Goal: Transaction & Acquisition: Purchase product/service

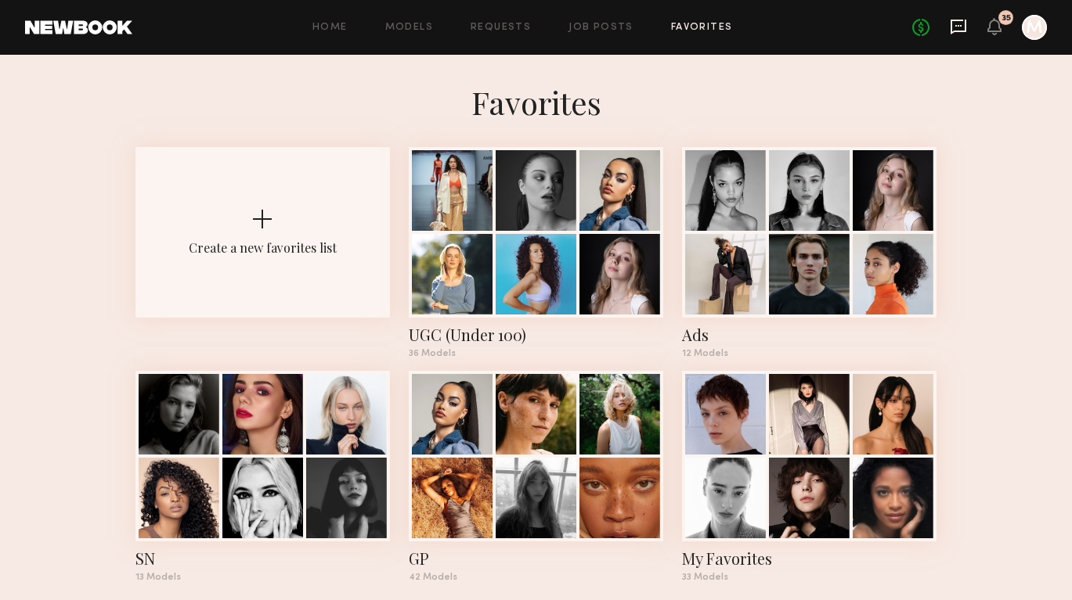
click at [962, 30] on icon at bounding box center [958, 27] width 16 height 15
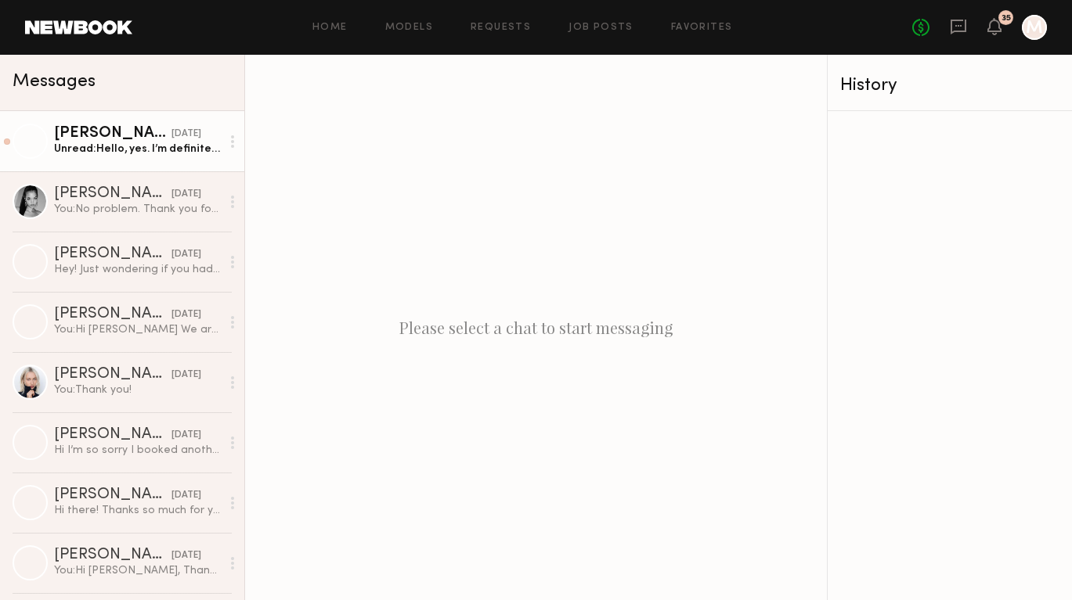
click at [143, 157] on link "Destiny J. 09/26/2025 Unread: Hello, yes. I’m definitely interested. Please let…" at bounding box center [122, 141] width 244 height 60
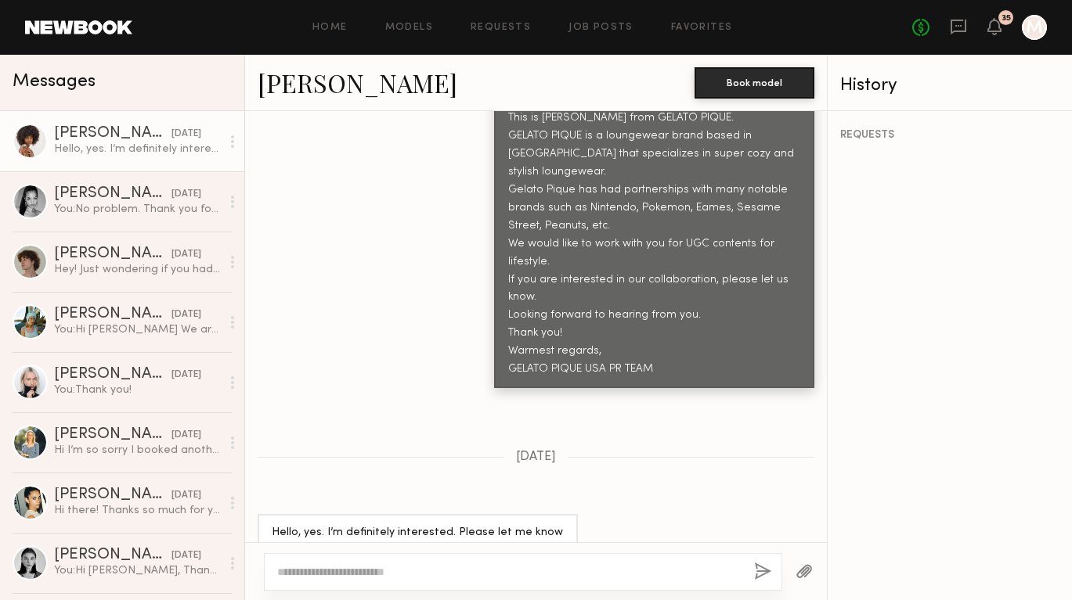
scroll to position [839, 0]
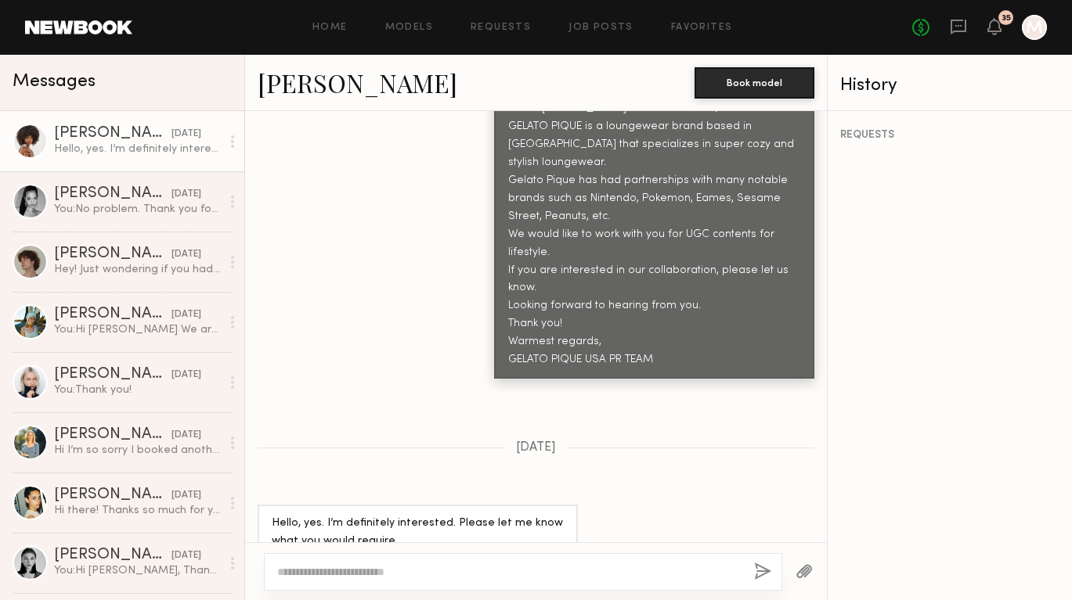
click at [338, 566] on textarea at bounding box center [509, 572] width 464 height 16
type textarea "*"
click at [106, 142] on div "Hello, yes. I’m definitely interested. Please let me know what you would requir…" at bounding box center [137, 149] width 167 height 15
click at [329, 78] on link "[PERSON_NAME]" at bounding box center [358, 83] width 200 height 34
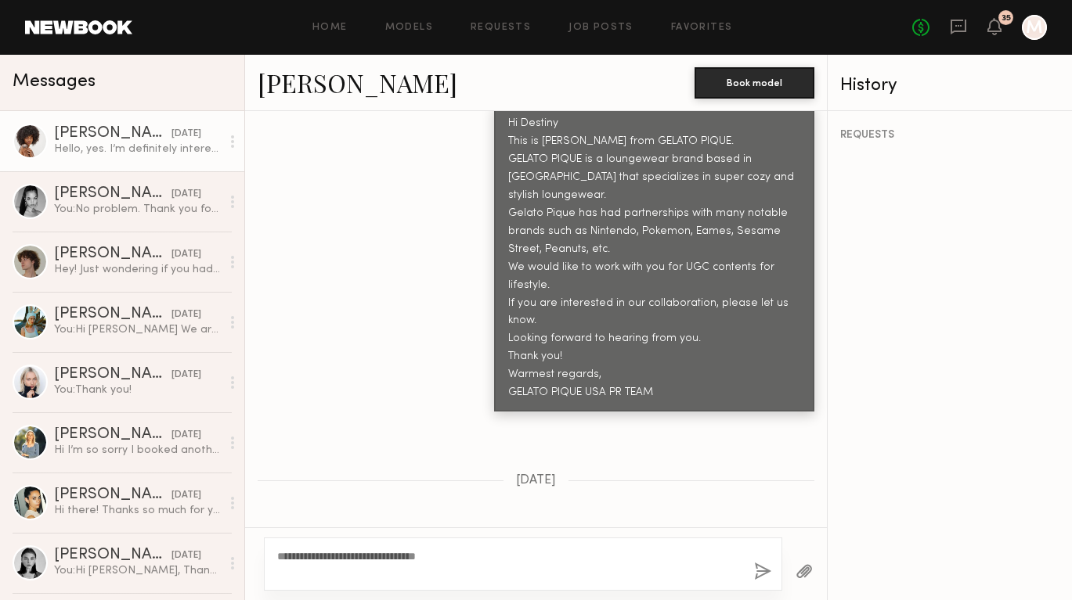
scroll to position [854, 0]
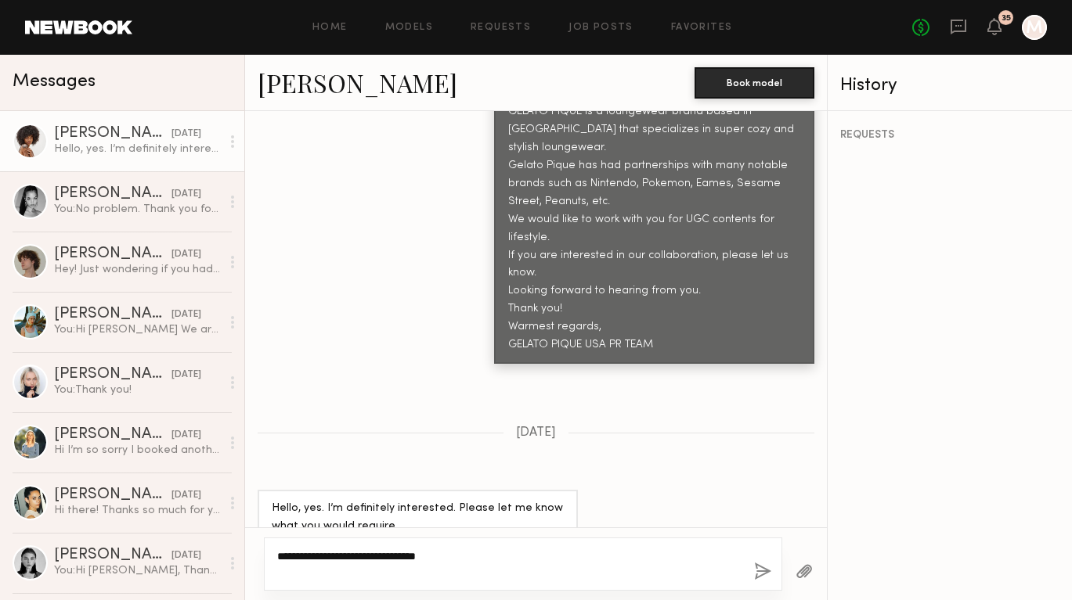
click at [482, 554] on textarea "**********" at bounding box center [509, 564] width 464 height 31
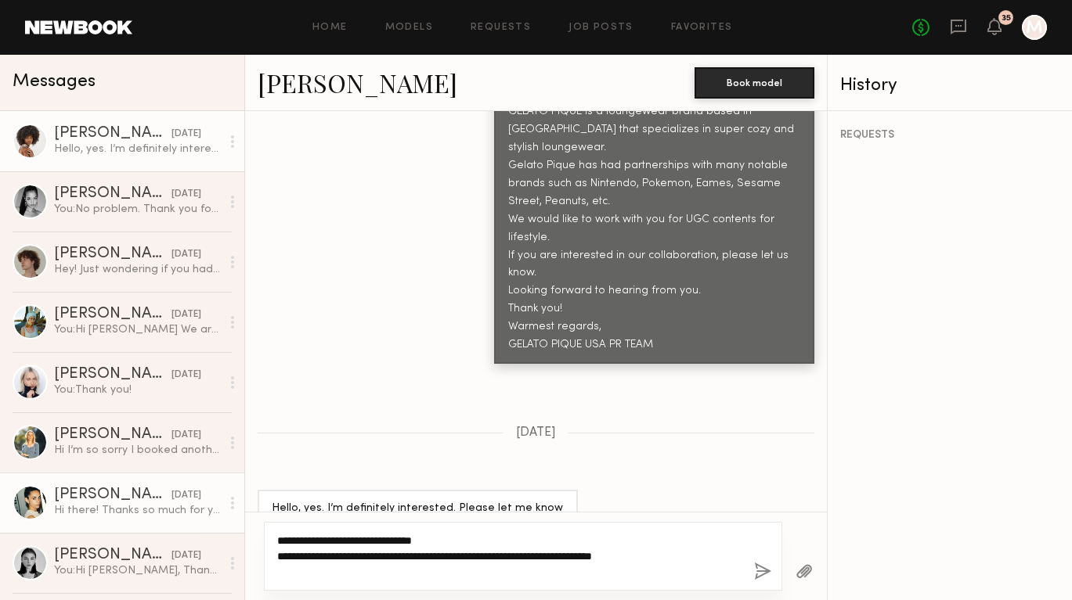
drag, startPoint x: 689, startPoint y: 554, endPoint x: 125, endPoint y: 496, distance: 566.7
click at [125, 494] on div "Messages Destiny J. 09/26/2025 Hello, yes. I’m definitely interested. Please le…" at bounding box center [536, 328] width 1072 height 546
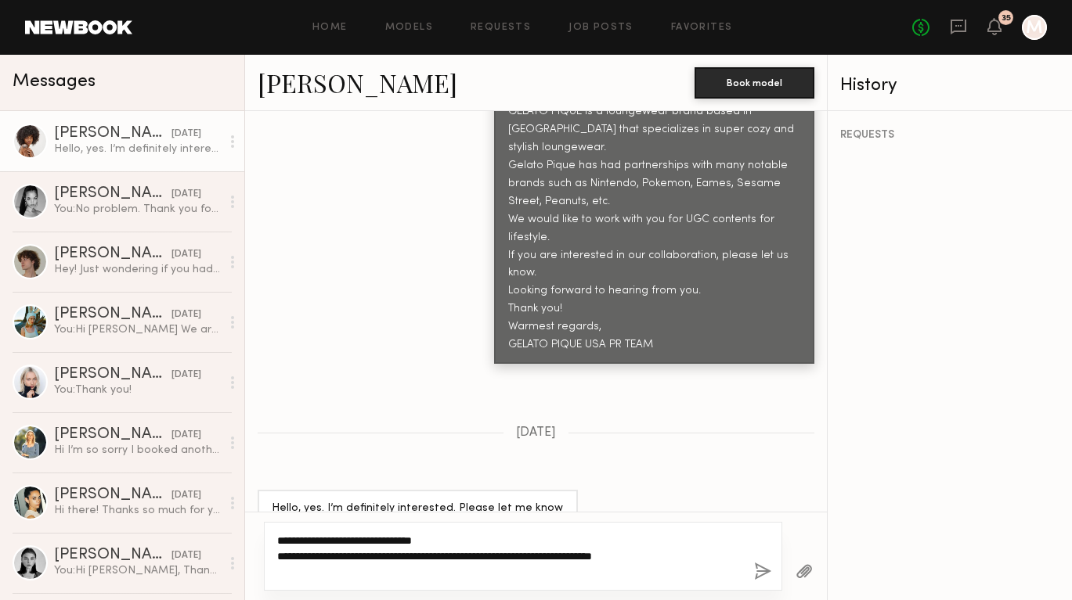
click at [630, 533] on textarea "**********" at bounding box center [509, 556] width 464 height 47
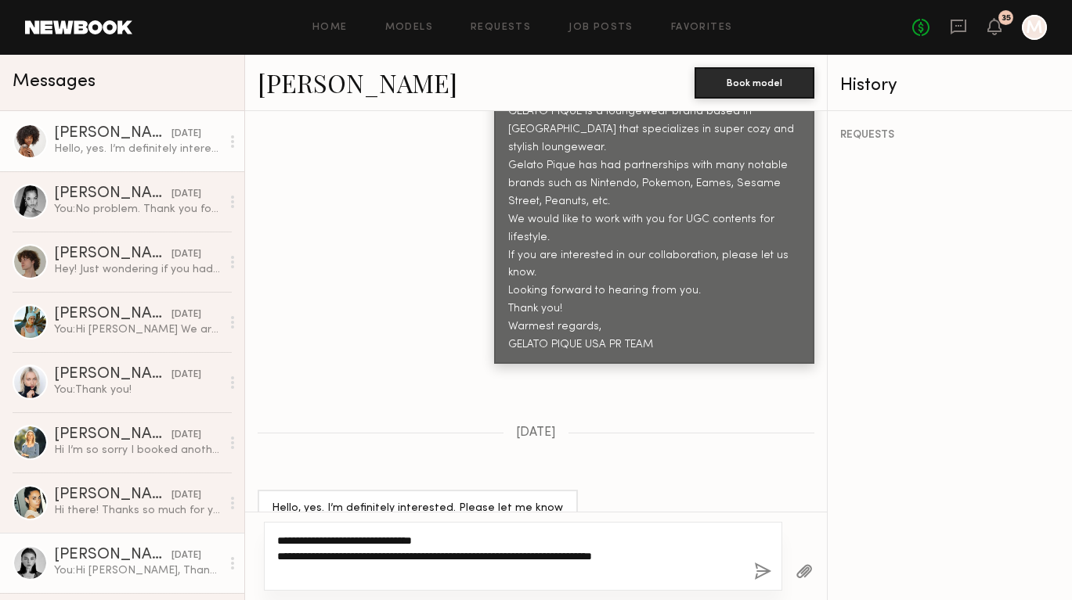
drag, startPoint x: 680, startPoint y: 554, endPoint x: 242, endPoint y: 562, distance: 438.5
click at [242, 562] on div "Messages Destiny J. 09/26/2025 Hello, yes. I’m definitely interested. Please le…" at bounding box center [536, 328] width 1072 height 546
paste textarea "**********"
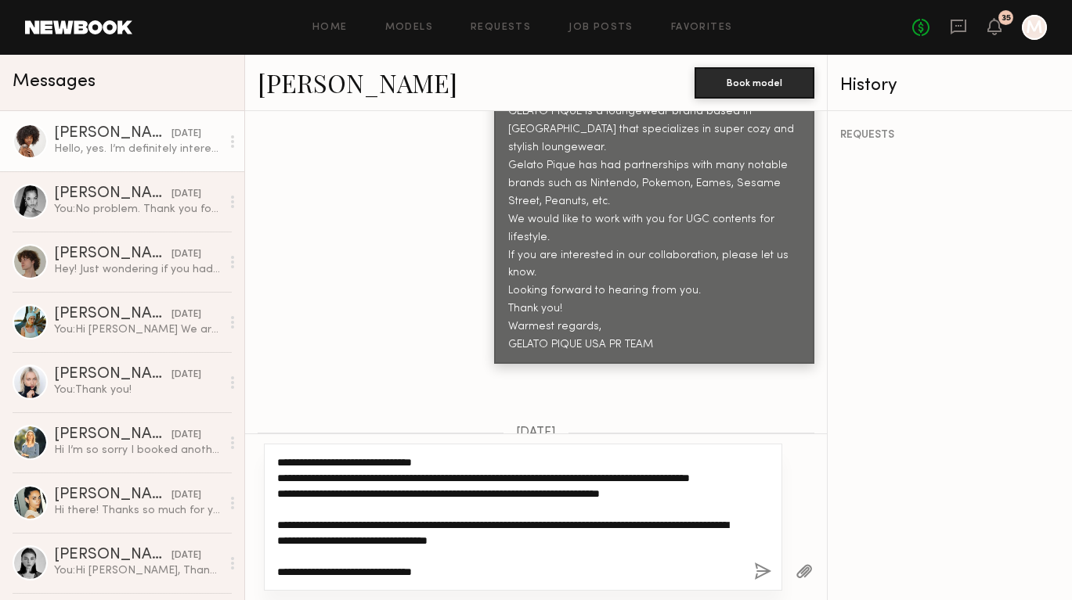
scroll to position [0, 0]
click at [457, 457] on textarea "**********" at bounding box center [509, 517] width 464 height 125
type textarea "**********"
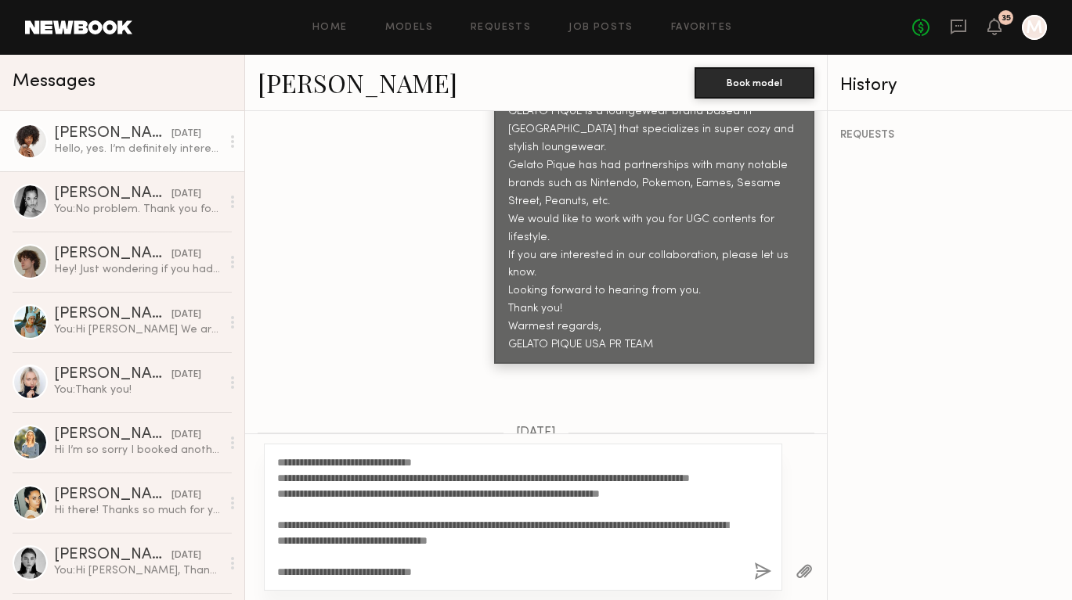
click at [759, 575] on button "button" at bounding box center [762, 573] width 17 height 20
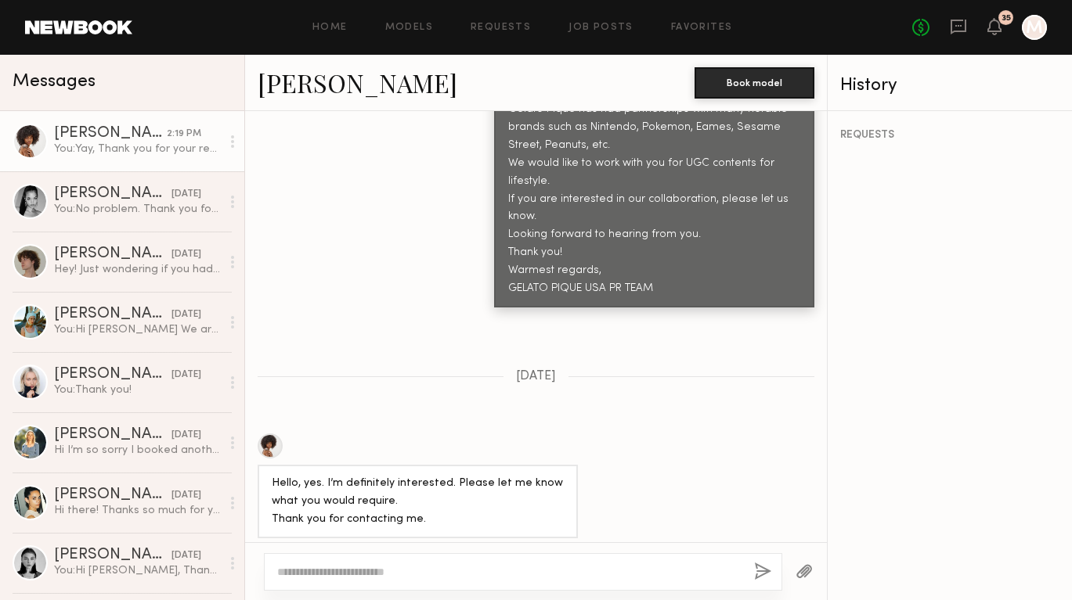
scroll to position [1332, 0]
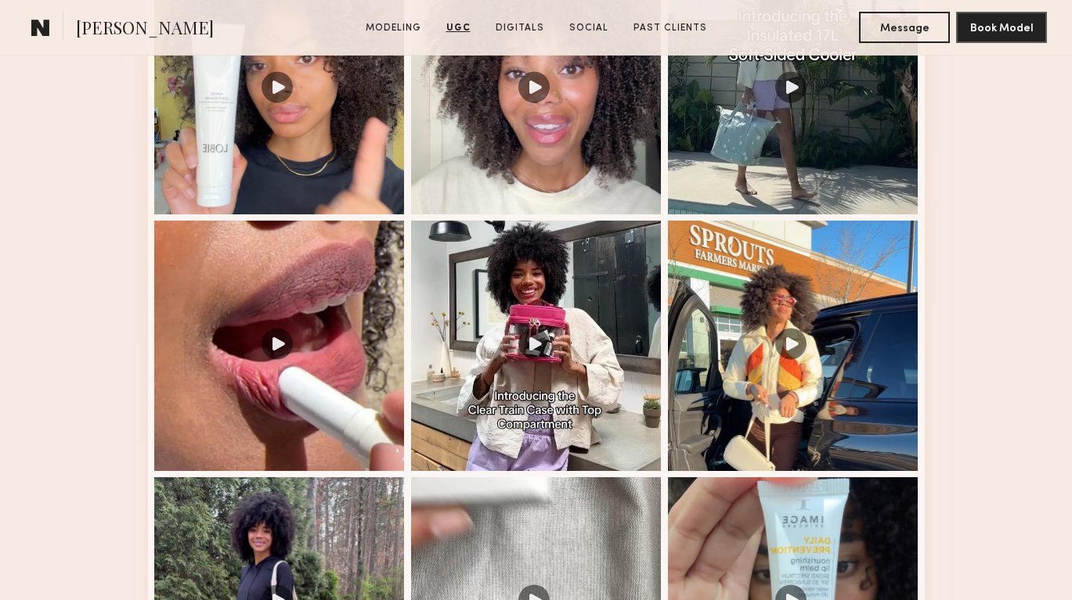
scroll to position [1767, 0]
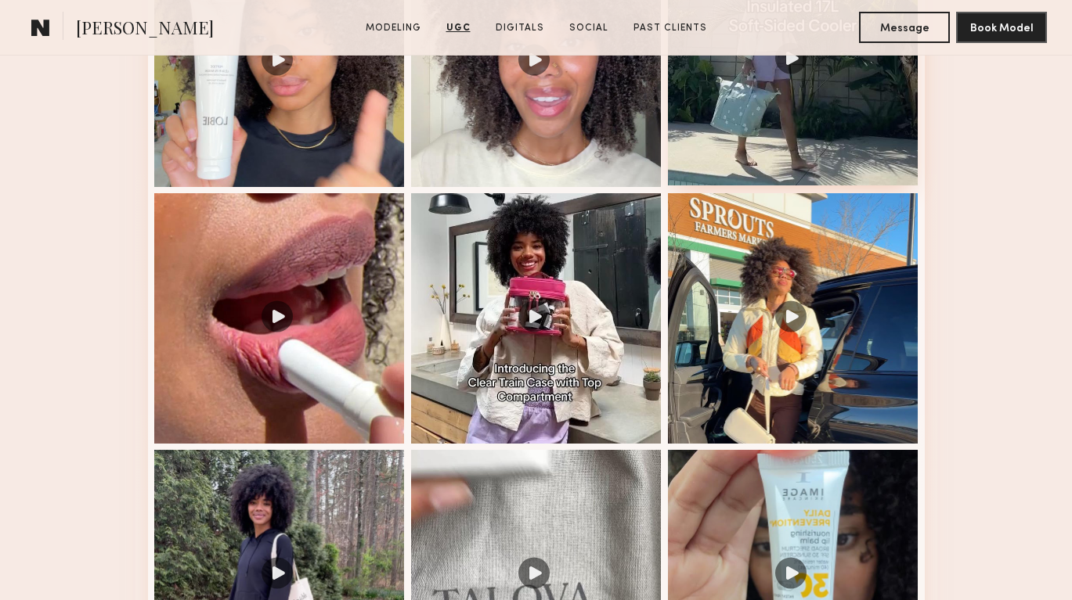
click at [753, 96] on div at bounding box center [793, 60] width 251 height 251
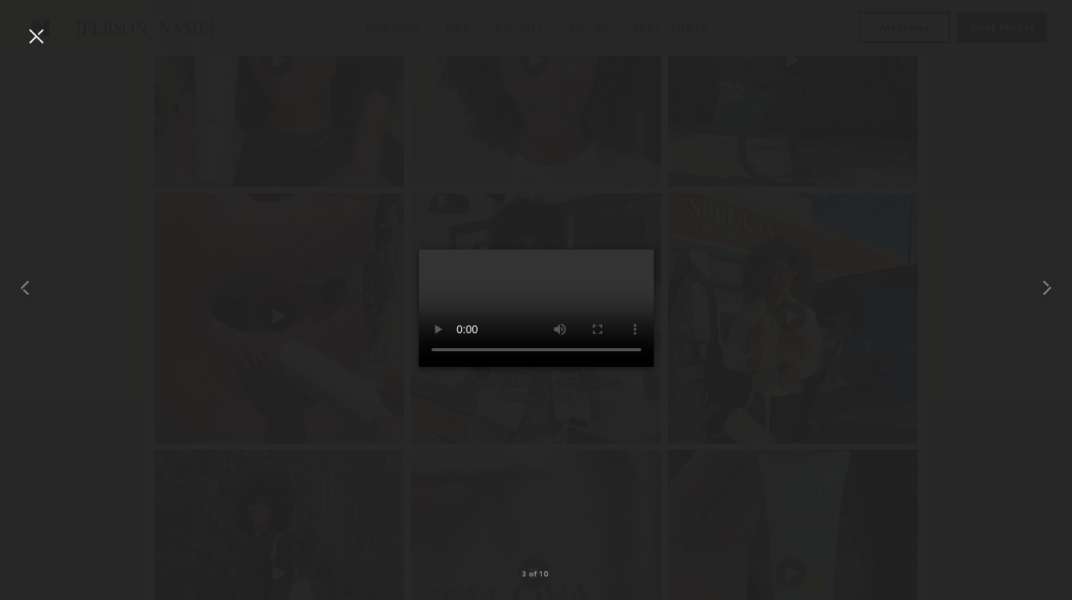
click at [41, 34] on div at bounding box center [35, 35] width 25 height 25
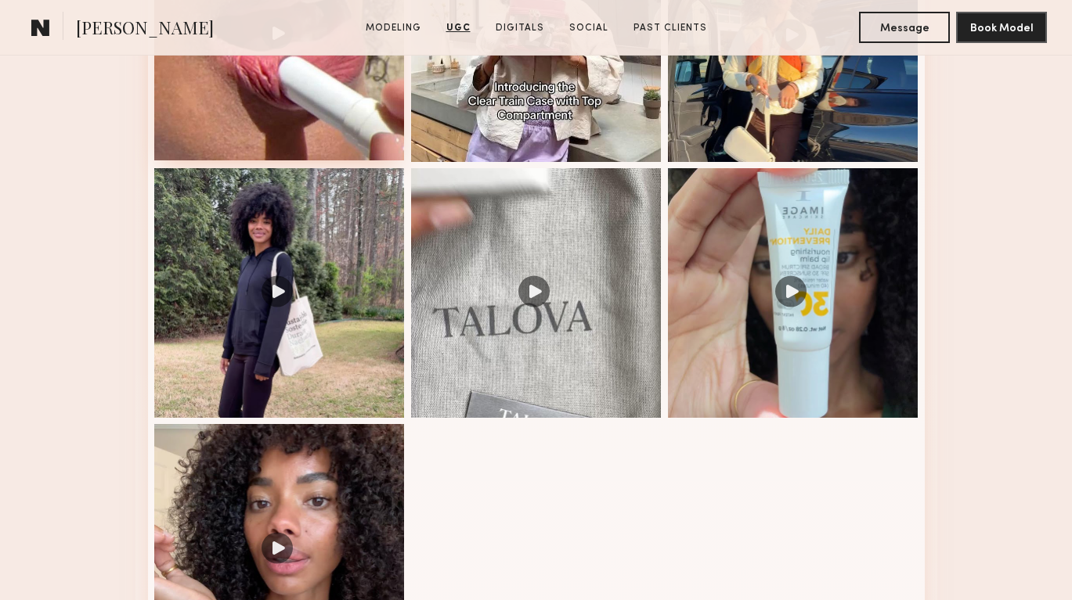
scroll to position [2093, 0]
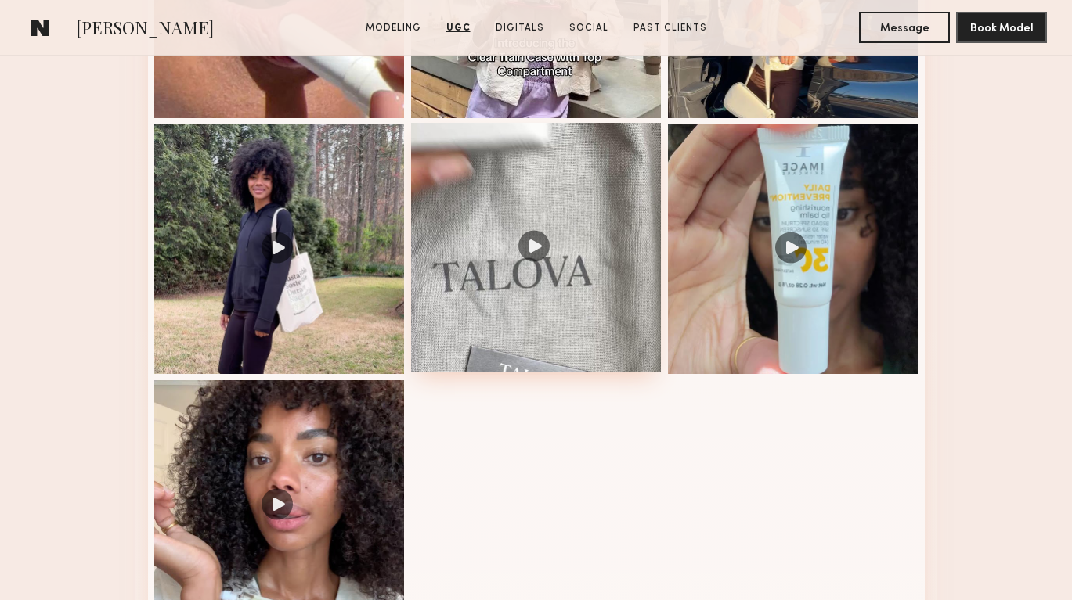
click at [523, 239] on div at bounding box center [536, 248] width 251 height 251
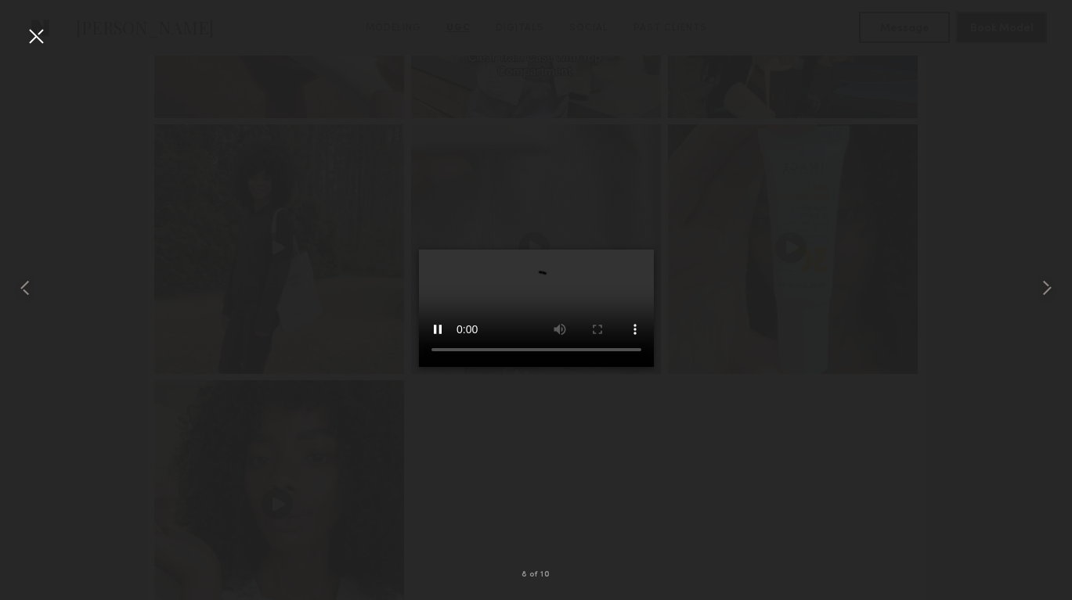
click at [27, 33] on div at bounding box center [35, 35] width 25 height 25
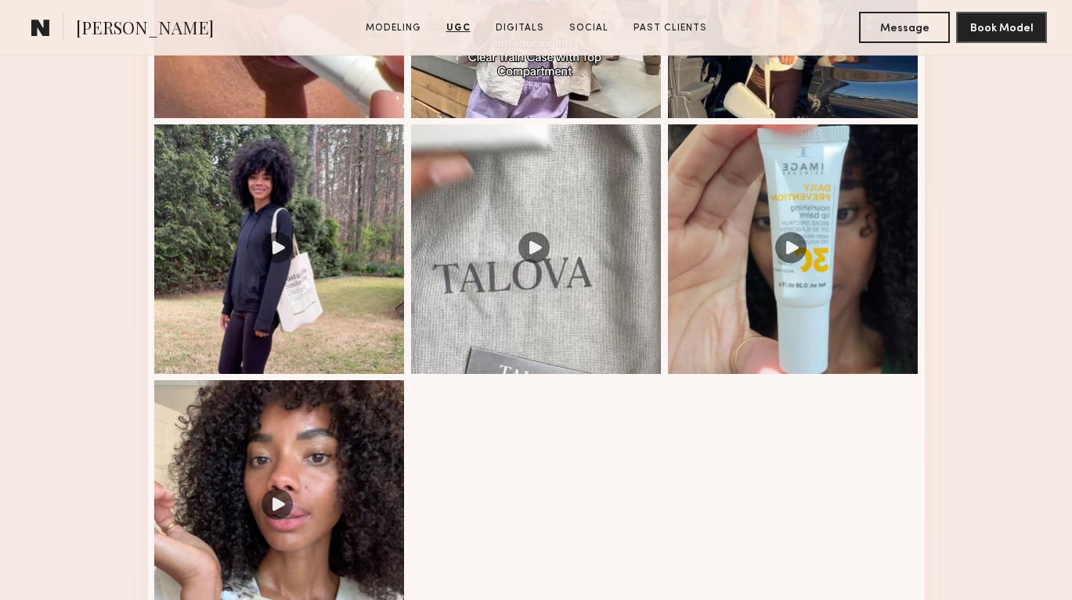
drag, startPoint x: 326, startPoint y: 252, endPoint x: 472, endPoint y: 433, distance: 232.2
click at [474, 437] on nb-model-profile-images-feed at bounding box center [536, 121] width 777 height 1033
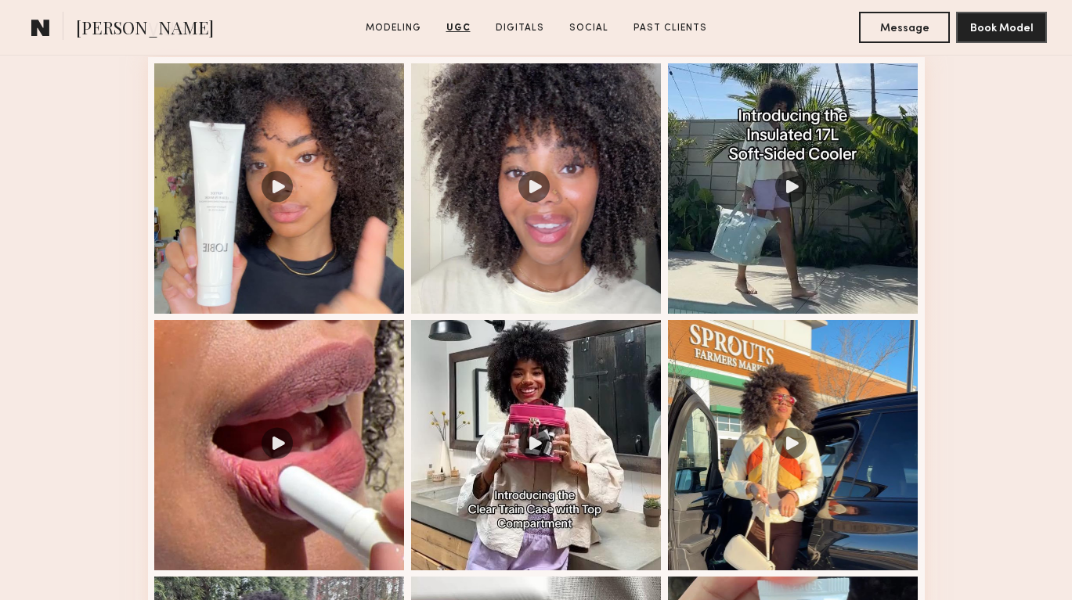
scroll to position [1646, 0]
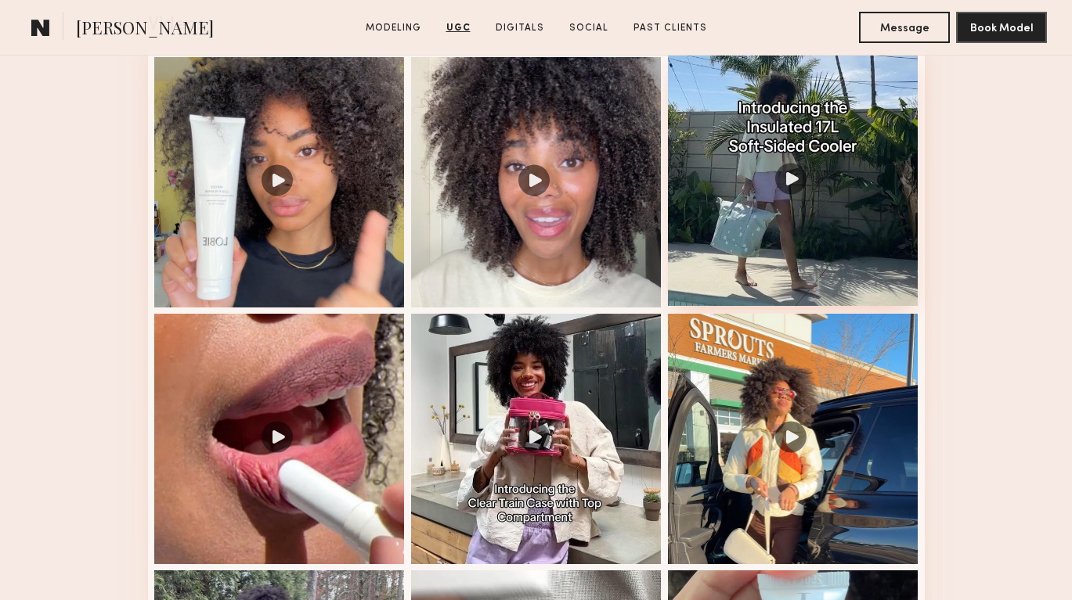
click at [832, 196] on div at bounding box center [793, 181] width 251 height 251
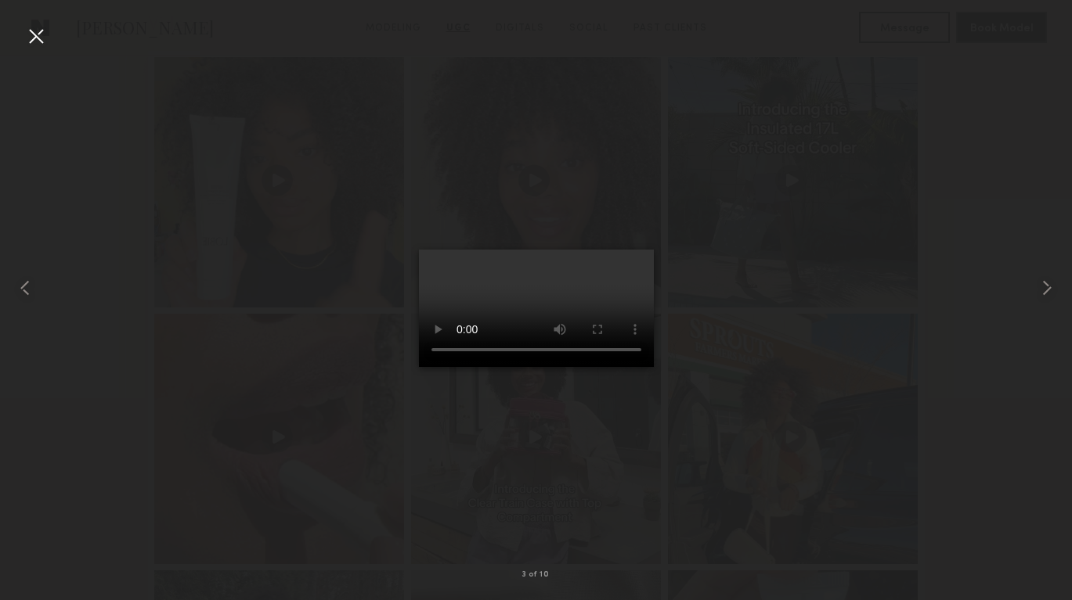
click at [37, 39] on div at bounding box center [35, 35] width 25 height 25
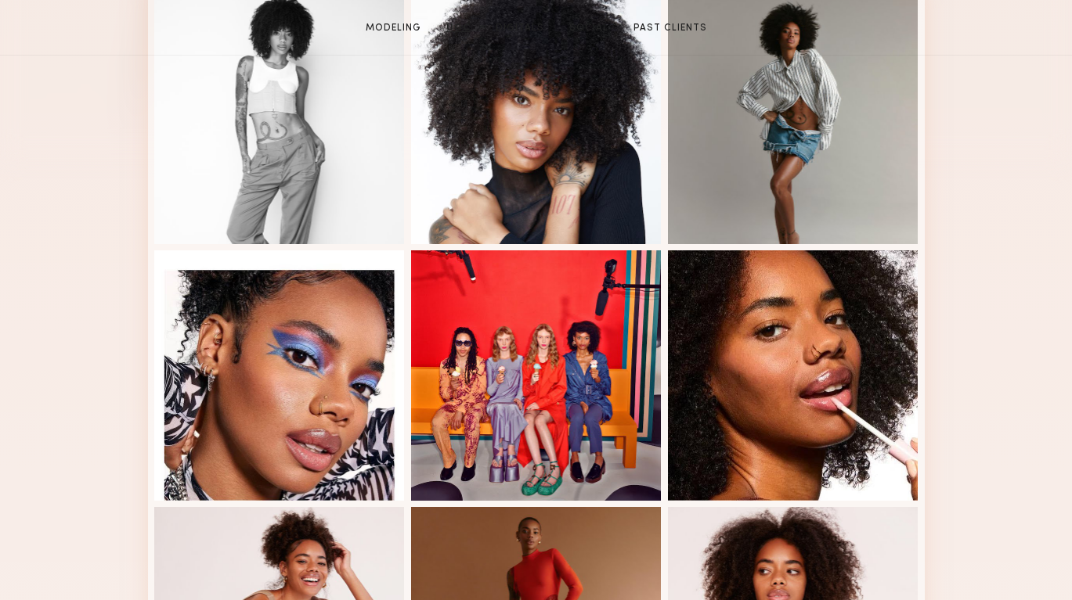
scroll to position [0, 0]
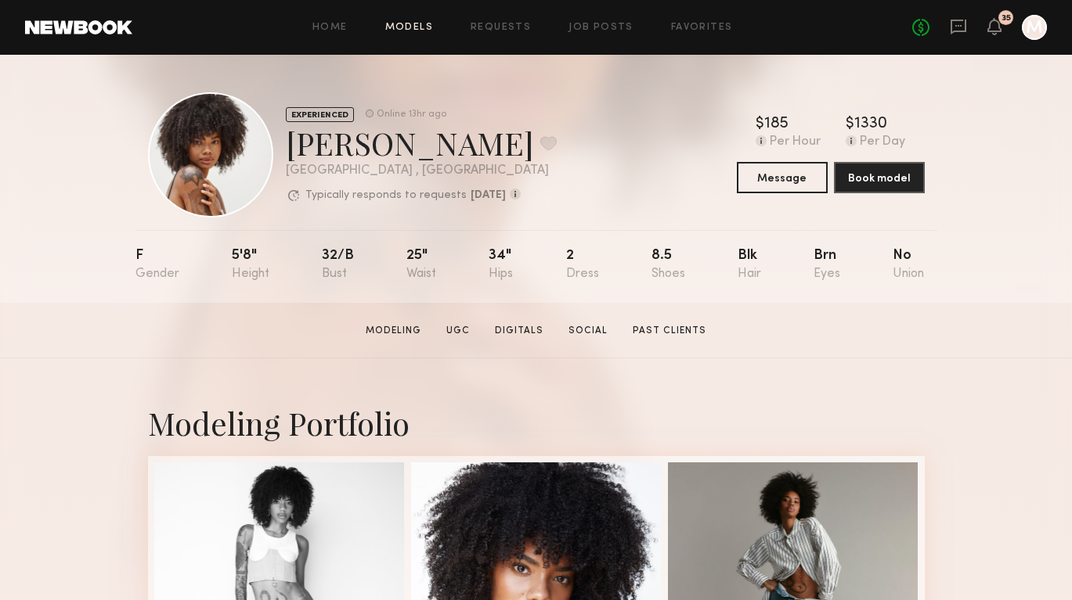
click at [411, 32] on link "Models" at bounding box center [409, 28] width 48 height 10
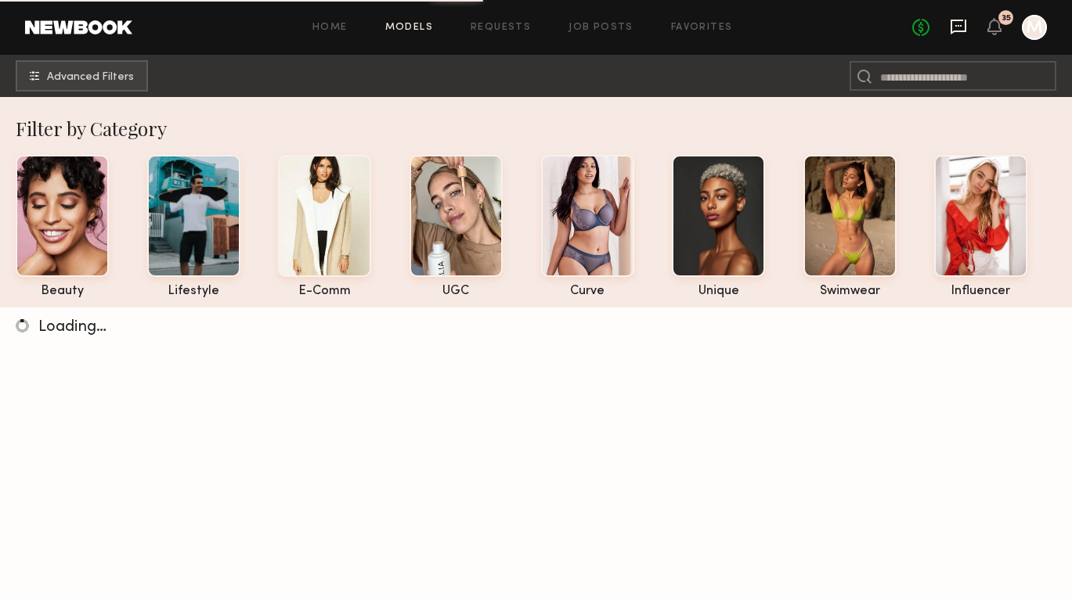
click at [951, 31] on icon at bounding box center [958, 27] width 16 height 15
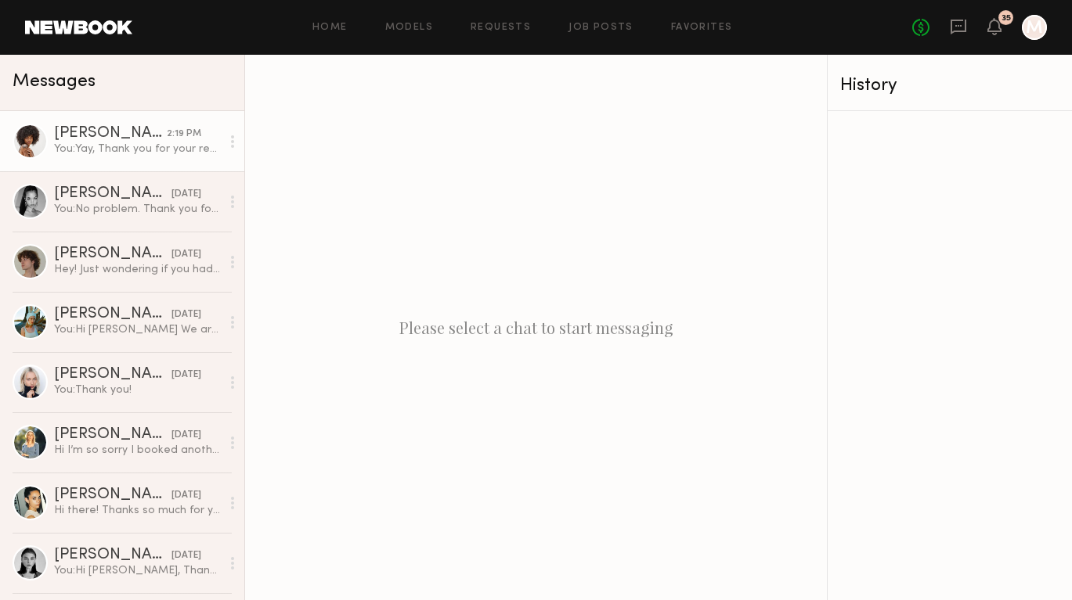
click at [71, 130] on div "Destiny J." at bounding box center [110, 134] width 113 height 16
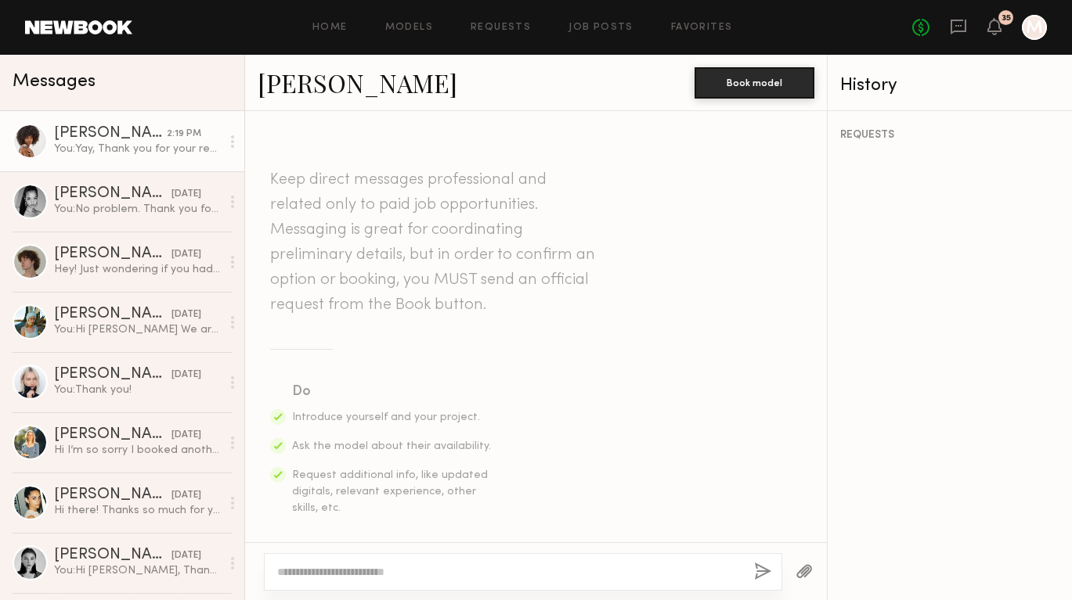
scroll to position [1213, 0]
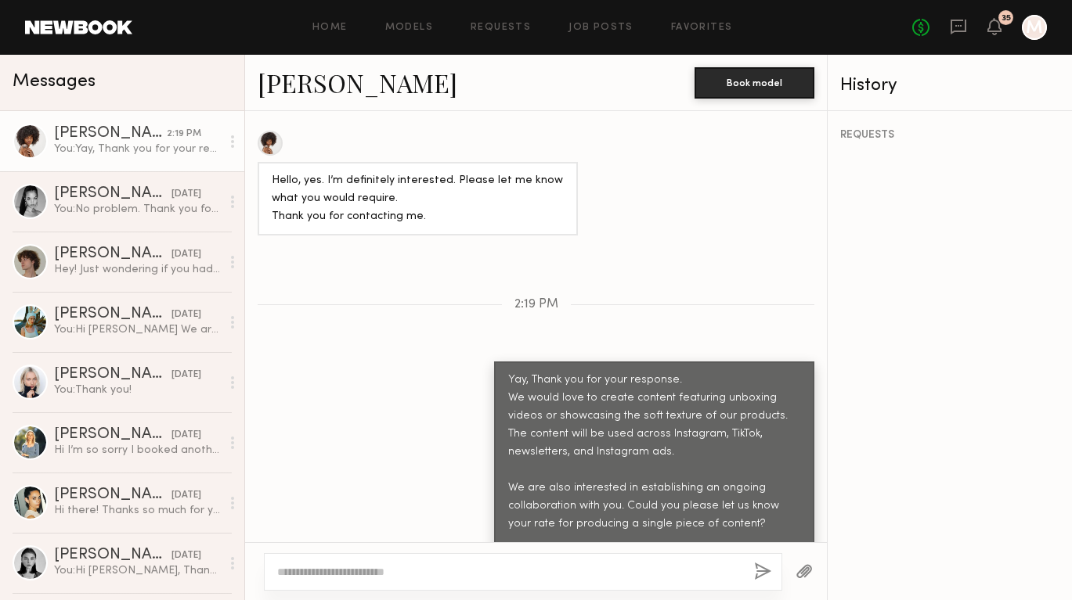
click at [337, 100] on div "Destiny J. Book model" at bounding box center [536, 83] width 582 height 56
click at [334, 88] on link "Destiny J." at bounding box center [358, 83] width 200 height 34
click at [399, 27] on link "Models" at bounding box center [409, 28] width 48 height 10
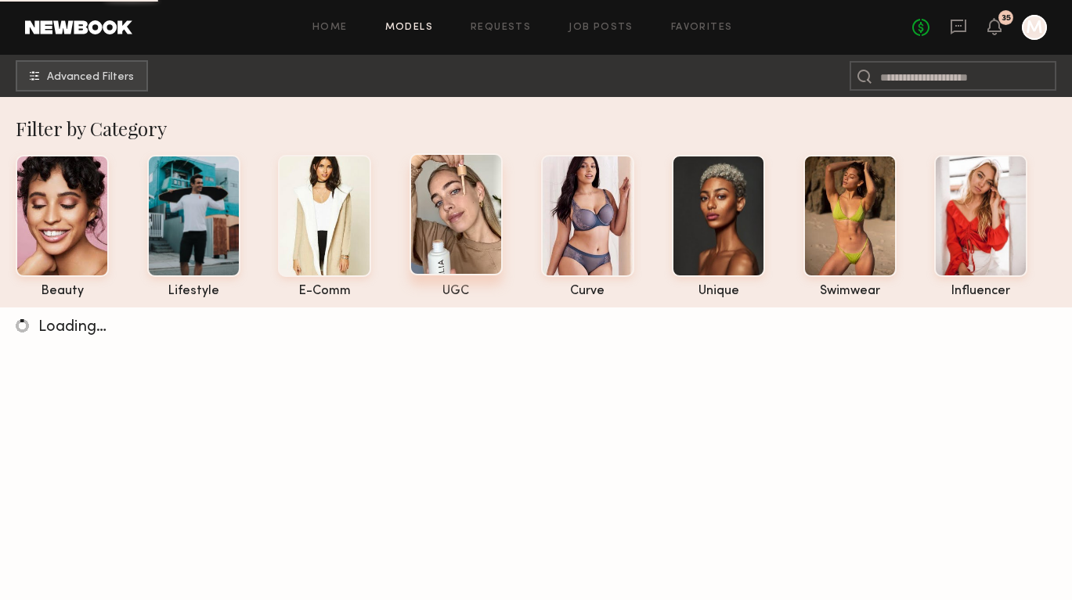
click at [464, 249] on div at bounding box center [455, 214] width 93 height 122
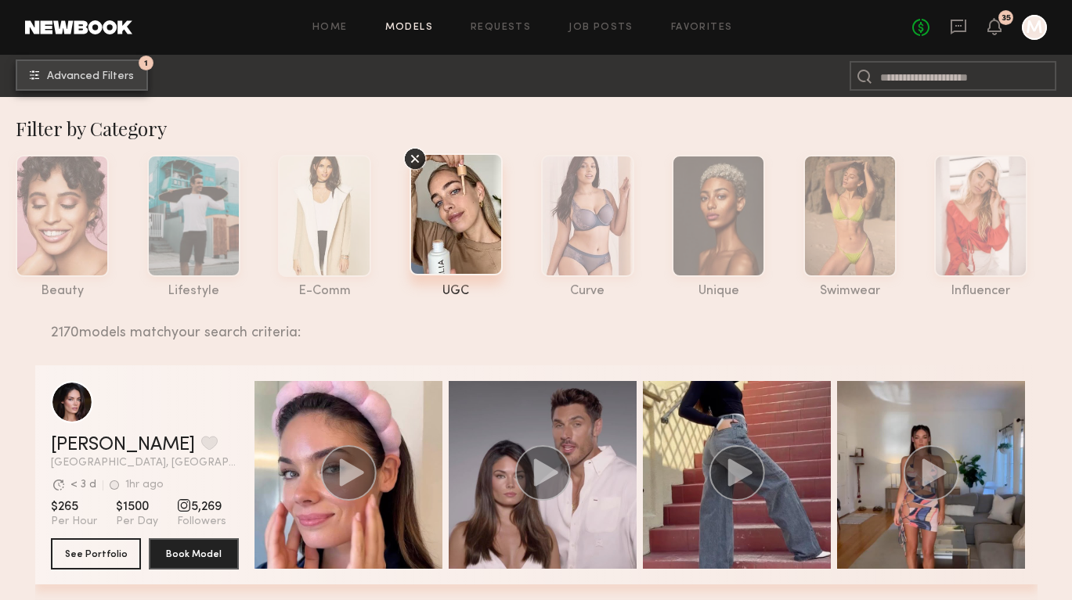
click at [84, 83] on button "1 Advanced Filters" at bounding box center [82, 74] width 132 height 31
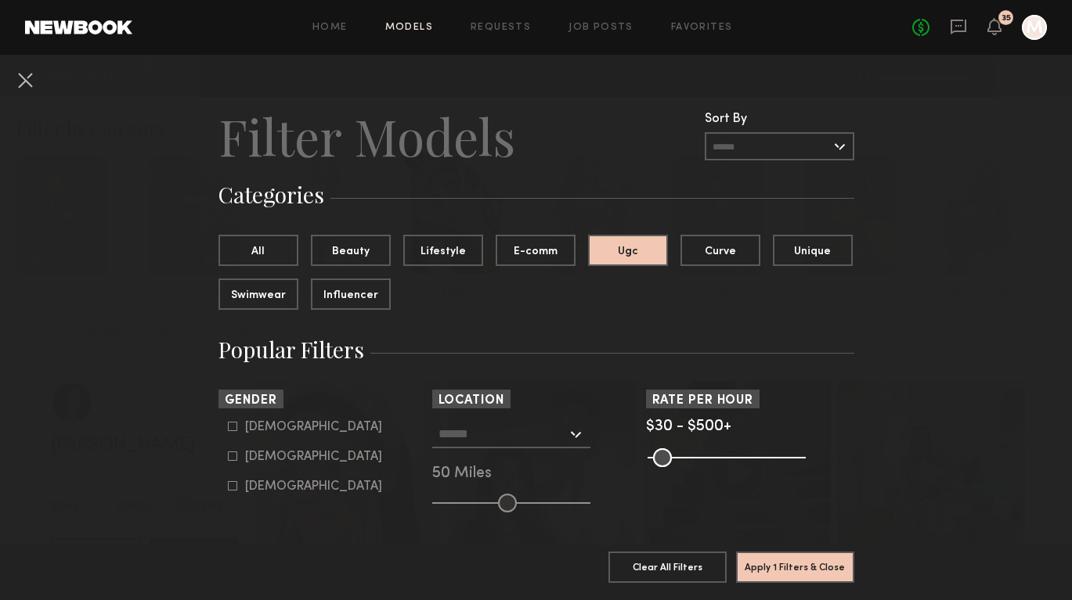
click at [471, 433] on input "text" at bounding box center [502, 433] width 128 height 27
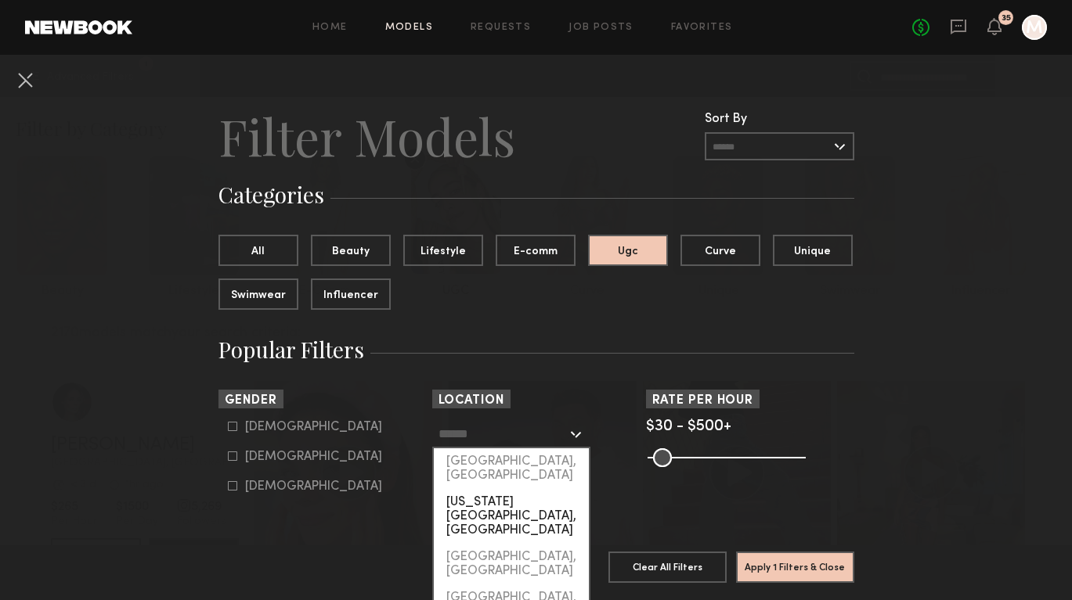
click at [472, 489] on div "New York City, NY" at bounding box center [511, 516] width 155 height 55
type input "**********"
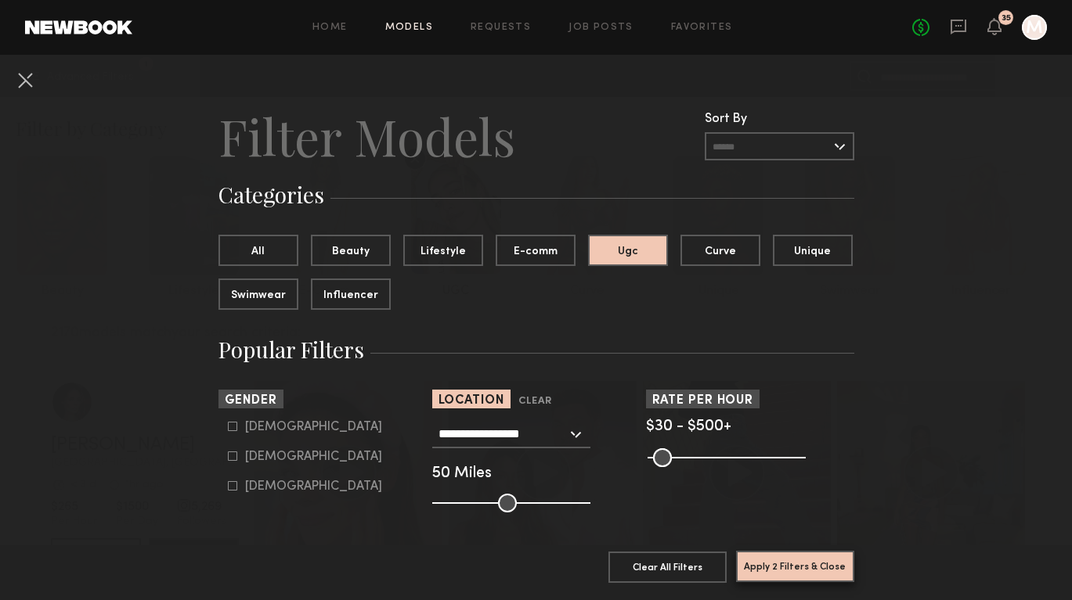
click at [785, 576] on button "Apply 2 Filters & Close" at bounding box center [795, 566] width 118 height 31
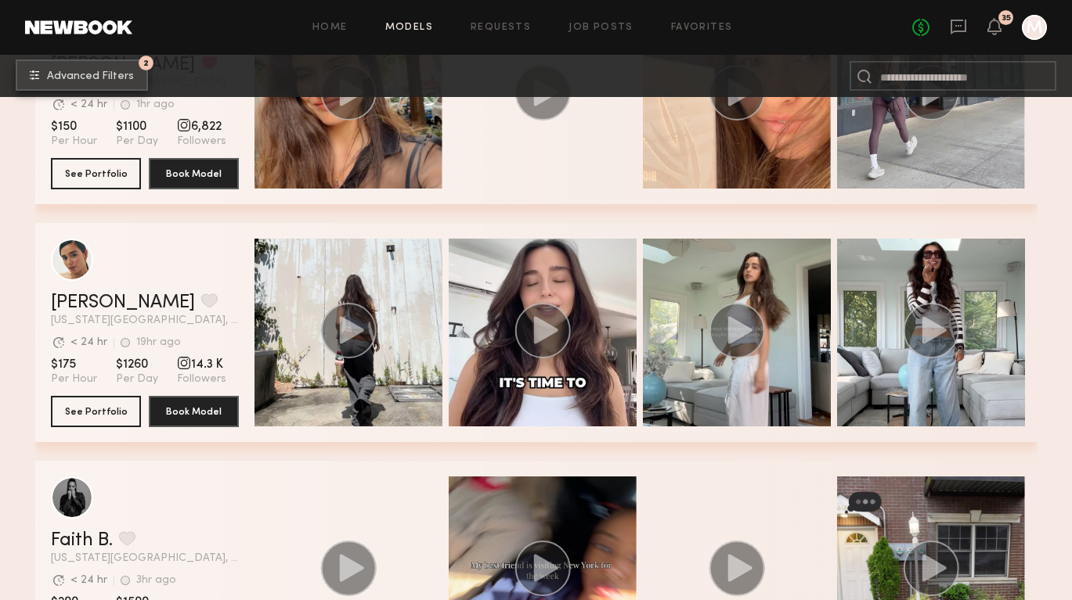
scroll to position [629, 0]
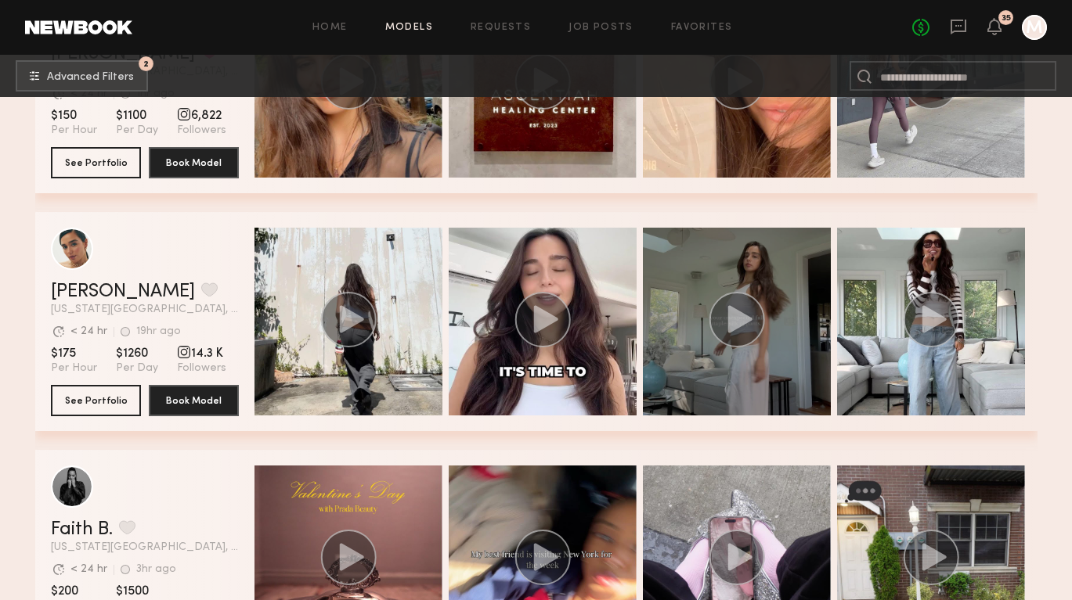
click at [720, 368] on div "grid" at bounding box center [737, 322] width 188 height 188
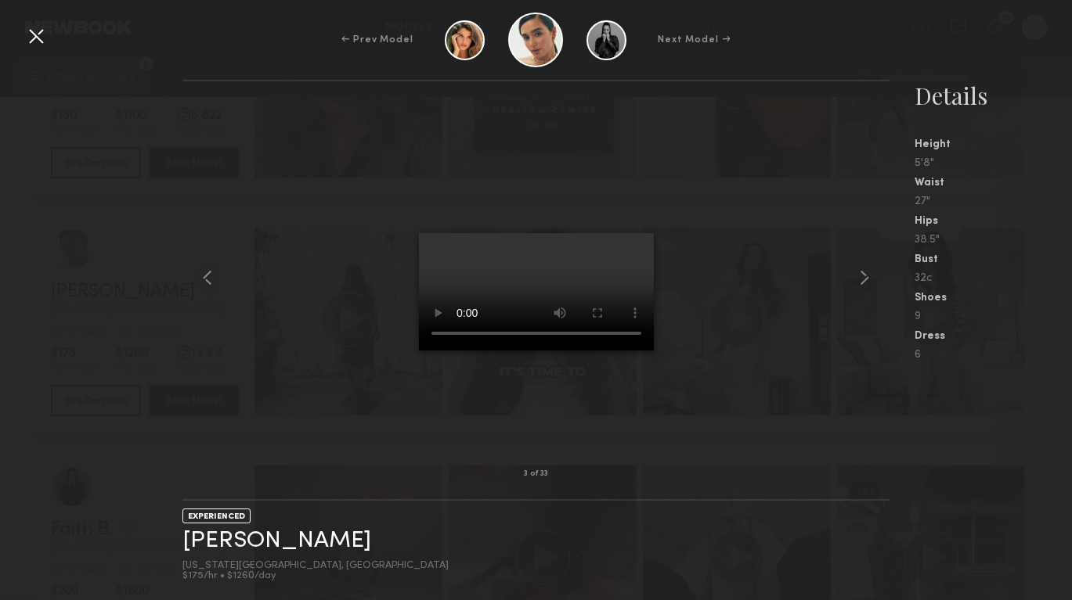
click at [32, 34] on div at bounding box center [35, 35] width 25 height 25
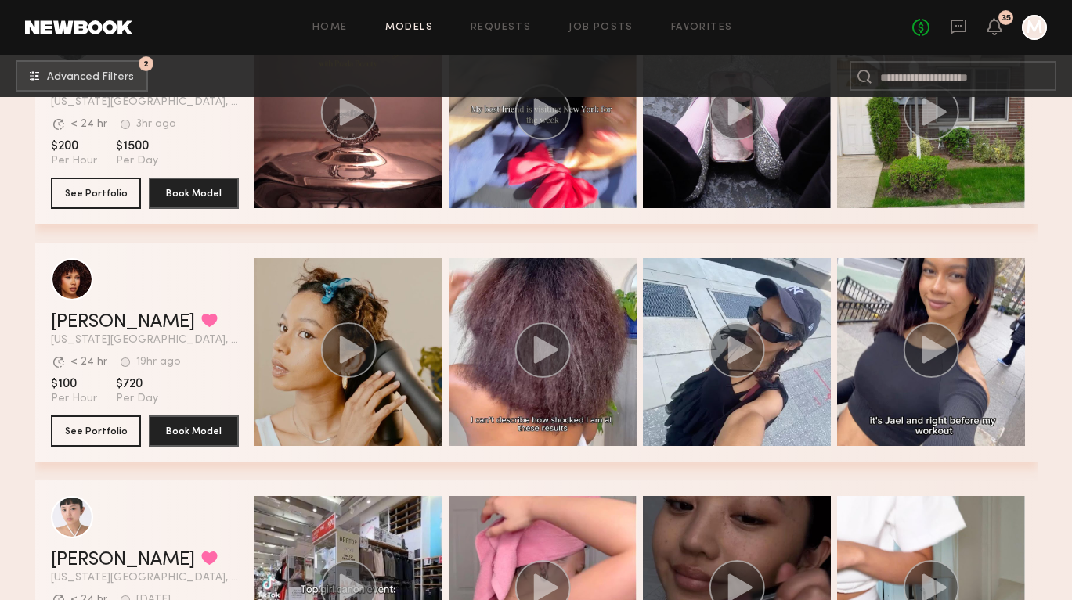
scroll to position [1078, 0]
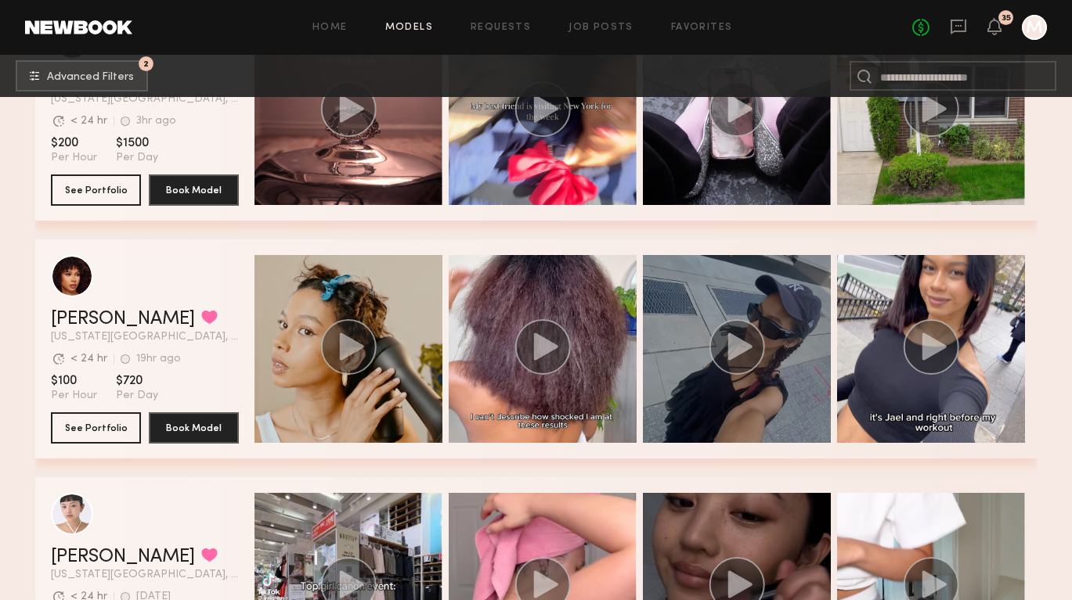
click at [770, 401] on div "grid" at bounding box center [737, 349] width 188 height 188
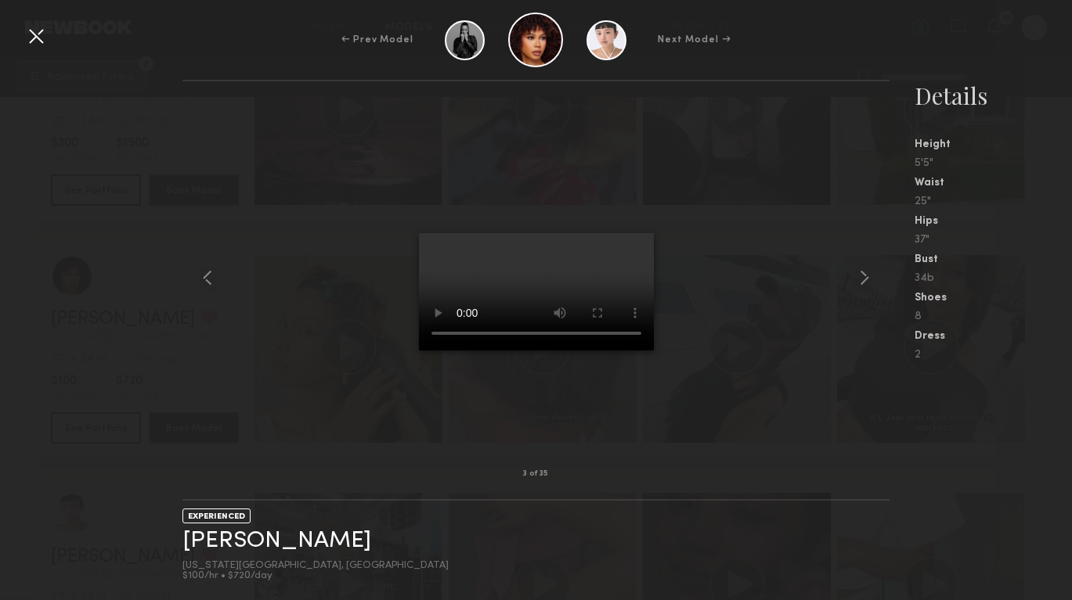
click at [22, 37] on div "← Prev Model Next Model →" at bounding box center [536, 40] width 1072 height 55
click at [42, 36] on div at bounding box center [35, 35] width 25 height 25
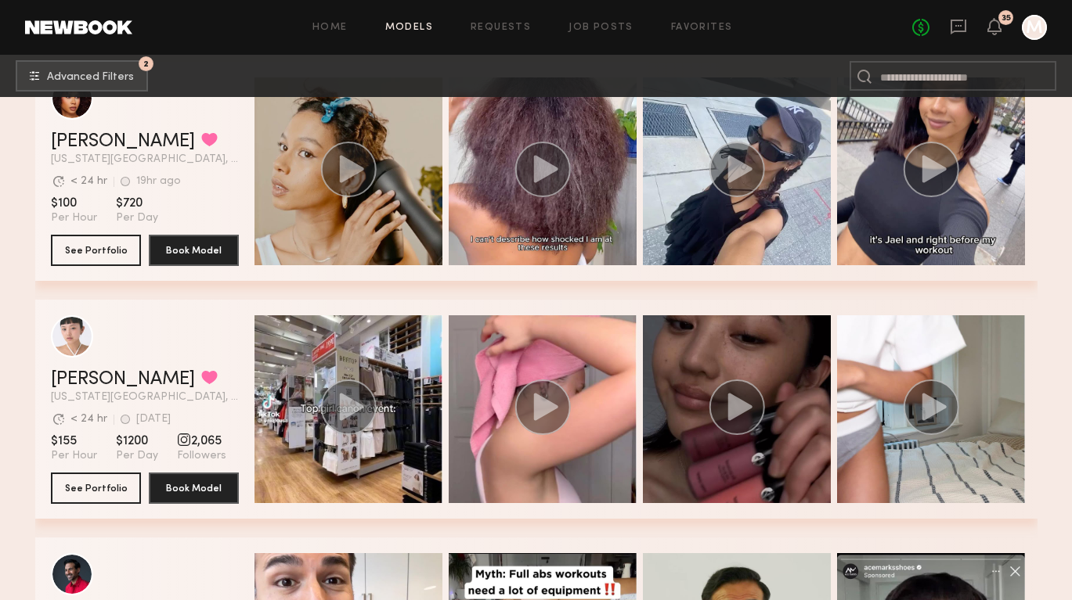
scroll to position [1242, 0]
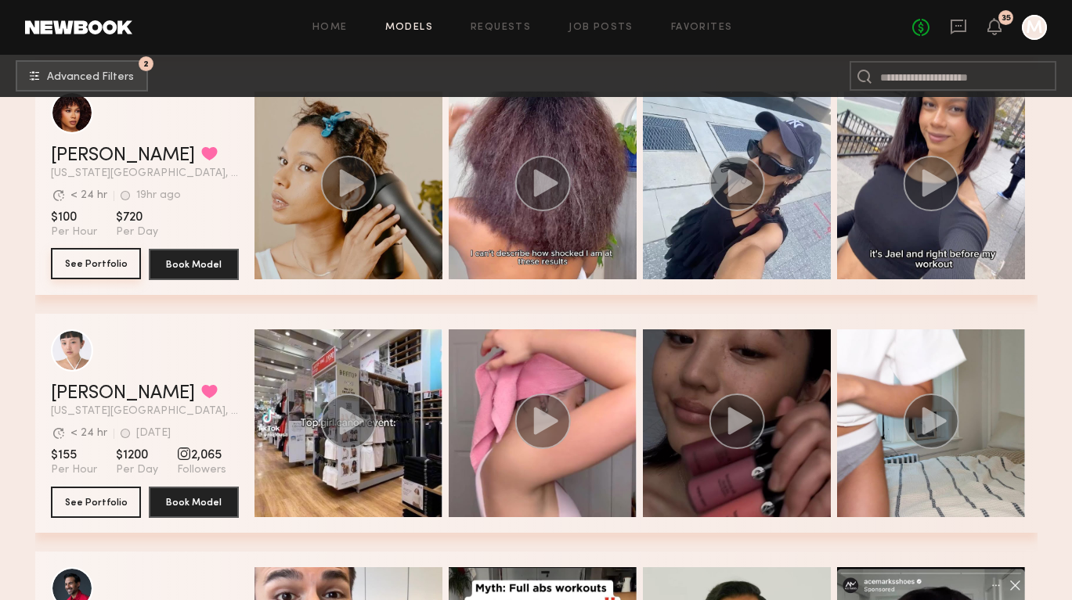
click at [92, 261] on button "See Portfolio" at bounding box center [96, 263] width 90 height 31
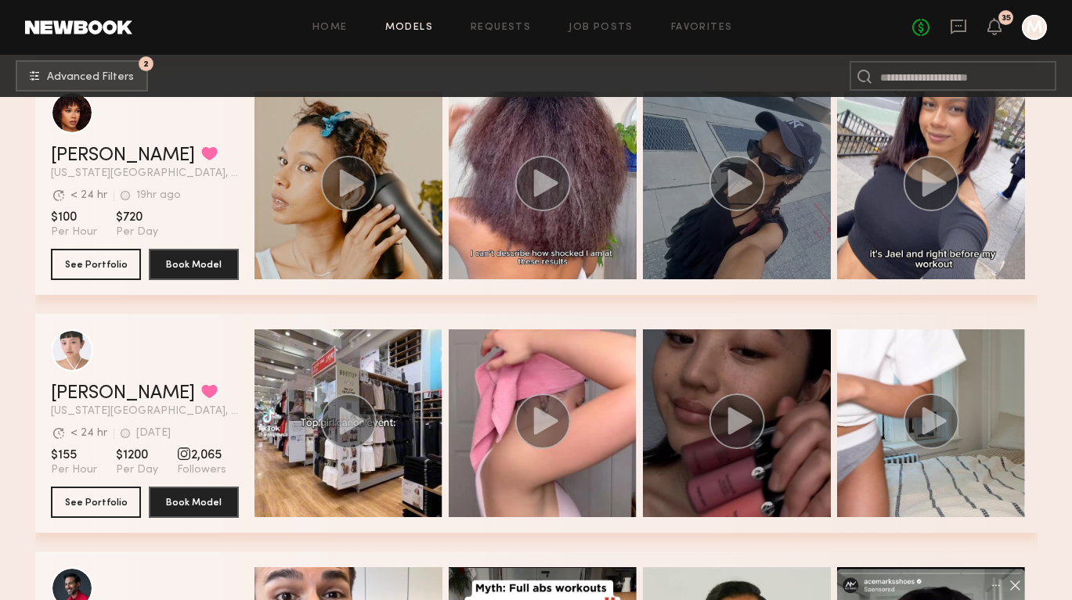
click at [701, 218] on div "grid" at bounding box center [737, 186] width 188 height 188
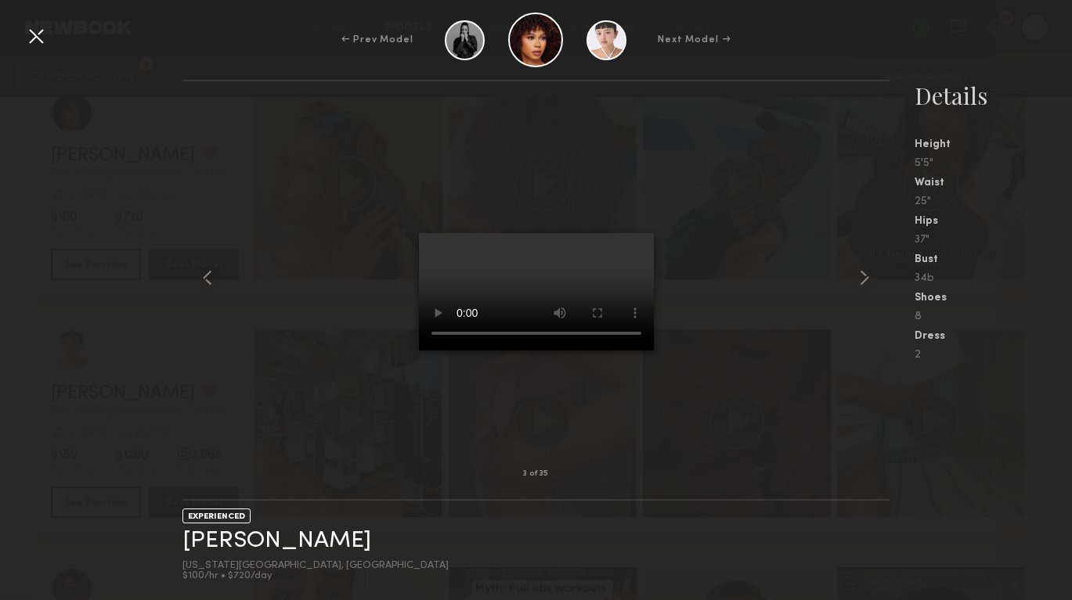
click at [388, 276] on div at bounding box center [536, 277] width 708 height 343
click at [481, 341] on video at bounding box center [536, 291] width 235 height 117
click at [37, 32] on div at bounding box center [35, 35] width 25 height 25
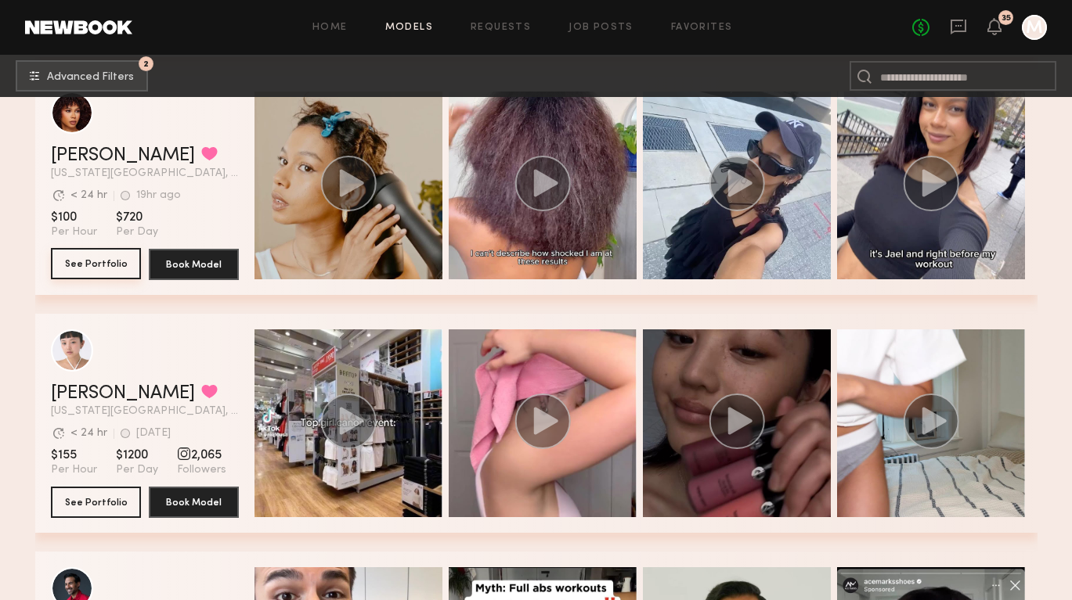
click at [85, 261] on button "See Portfolio" at bounding box center [96, 263] width 90 height 31
click at [108, 259] on button "See Portfolio" at bounding box center [96, 263] width 90 height 31
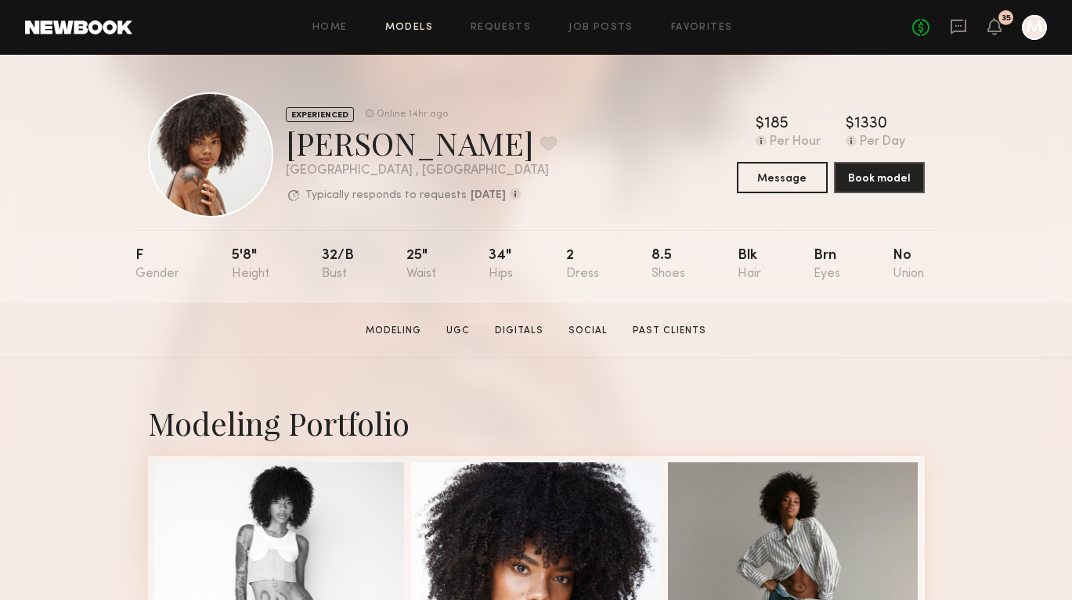
click at [406, 25] on link "Models" at bounding box center [409, 28] width 48 height 10
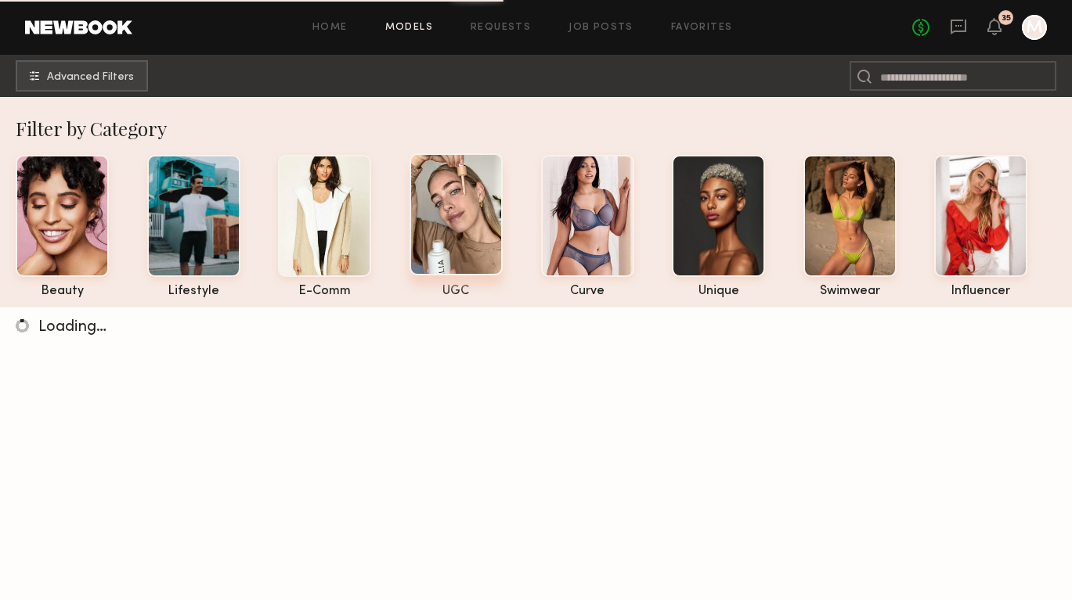
click at [442, 228] on div at bounding box center [455, 214] width 93 height 122
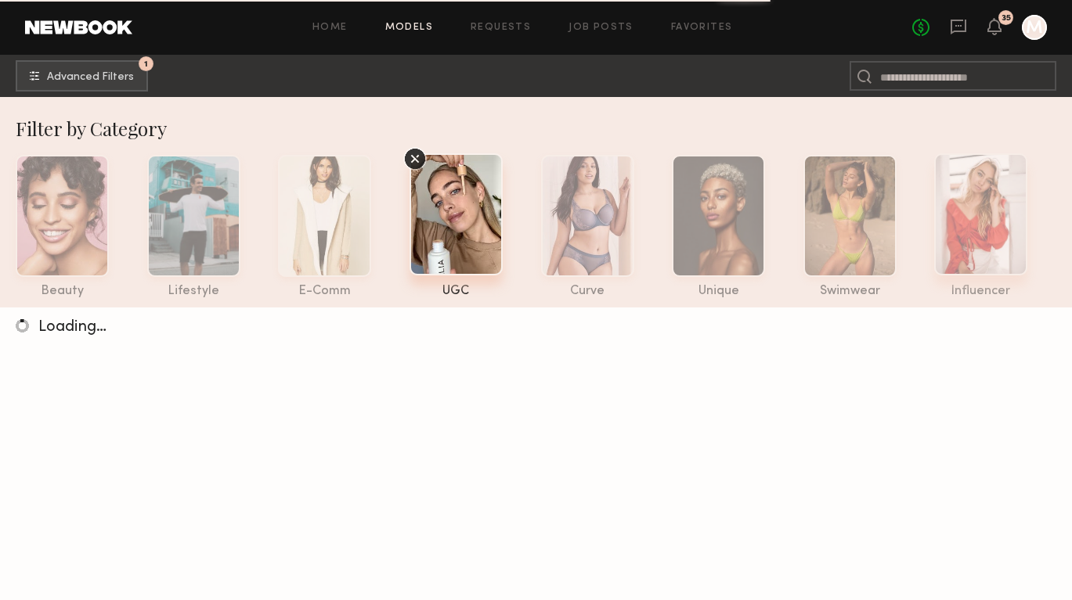
click at [986, 187] on div at bounding box center [980, 214] width 93 height 122
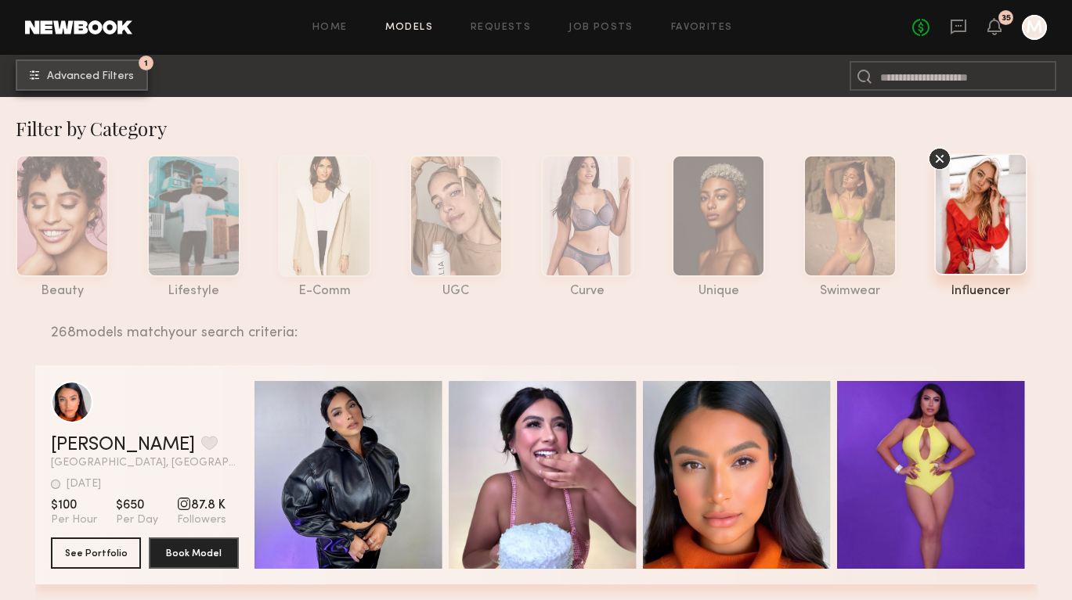
click at [92, 74] on span "Advanced Filters" at bounding box center [90, 76] width 87 height 11
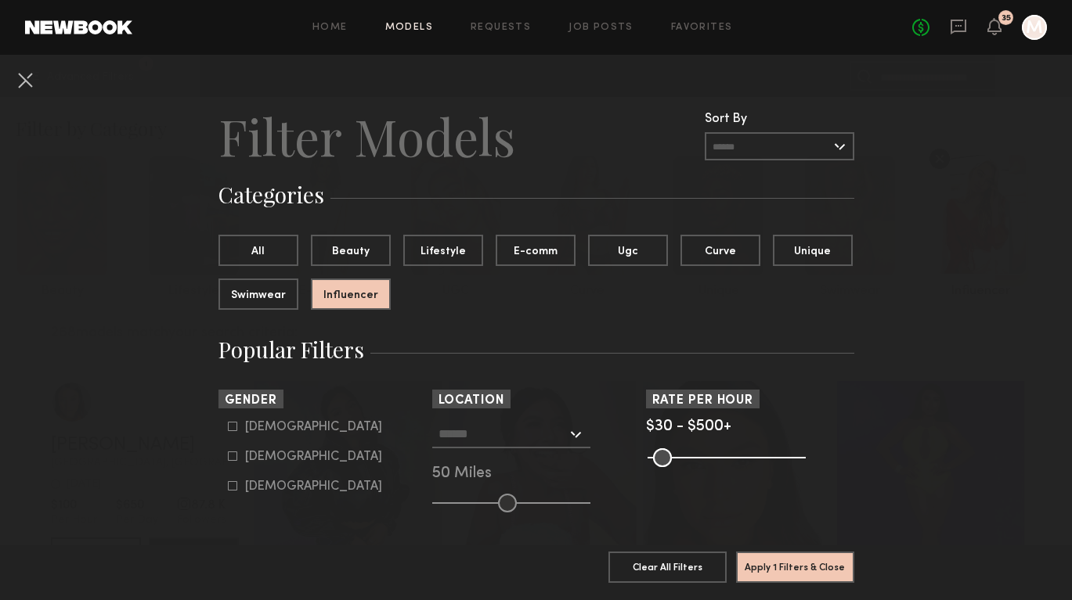
click at [478, 431] on input "text" at bounding box center [502, 433] width 128 height 27
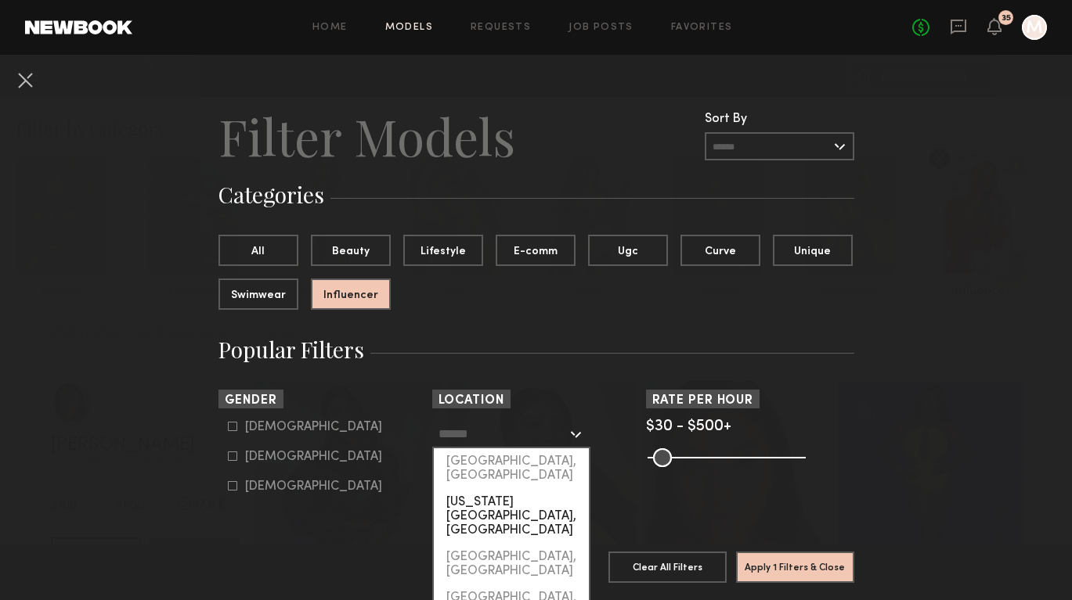
click at [472, 489] on div "[US_STATE][GEOGRAPHIC_DATA], [GEOGRAPHIC_DATA]" at bounding box center [511, 516] width 155 height 55
type input "**********"
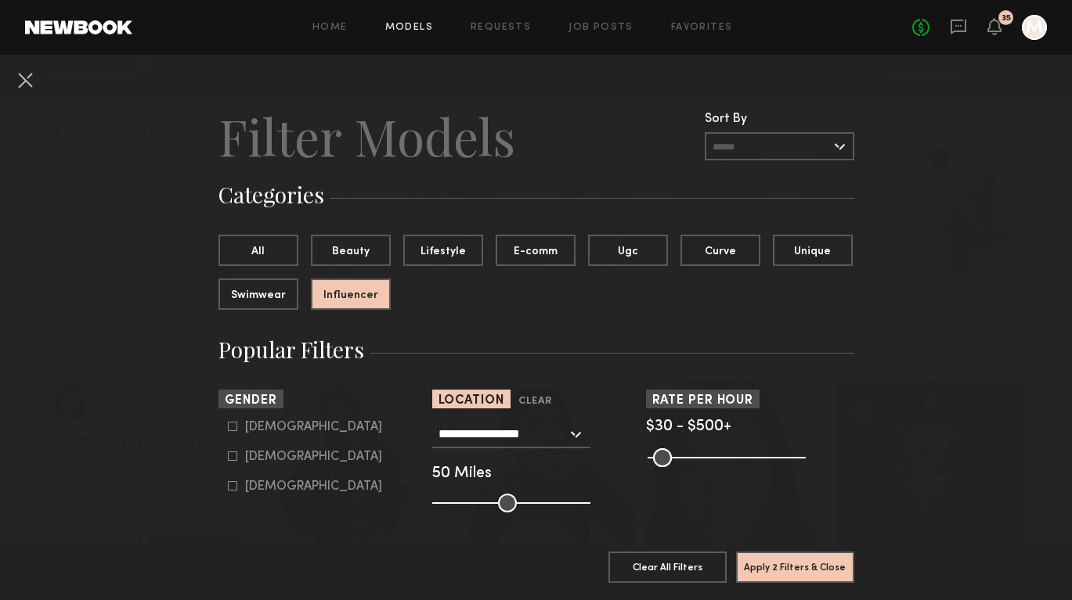
click at [766, 584] on common-button "Apply 2 Filters & Close" at bounding box center [795, 573] width 118 height 42
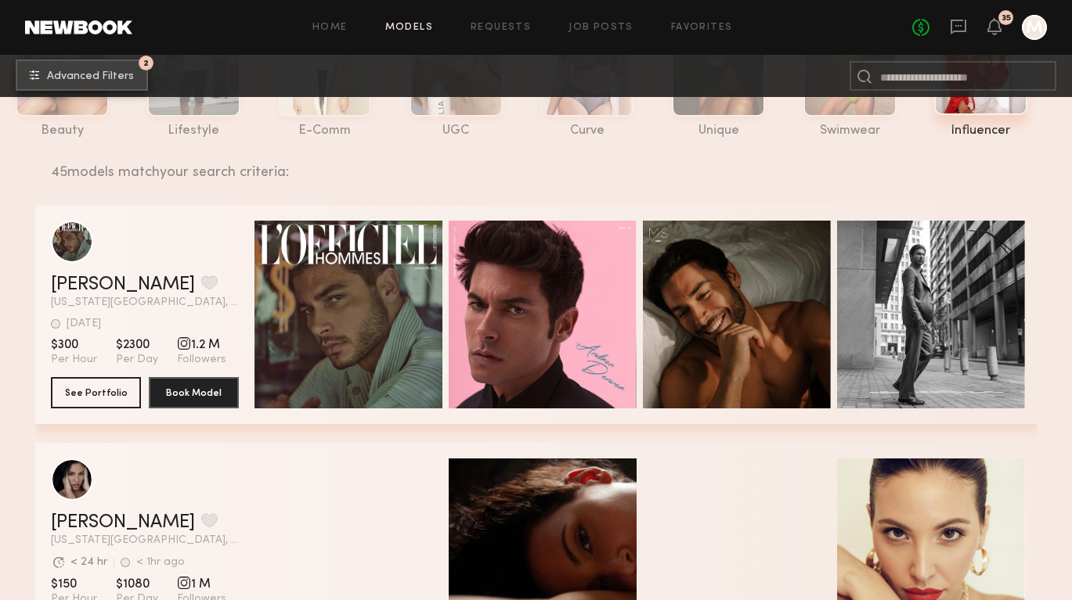
scroll to position [8, 0]
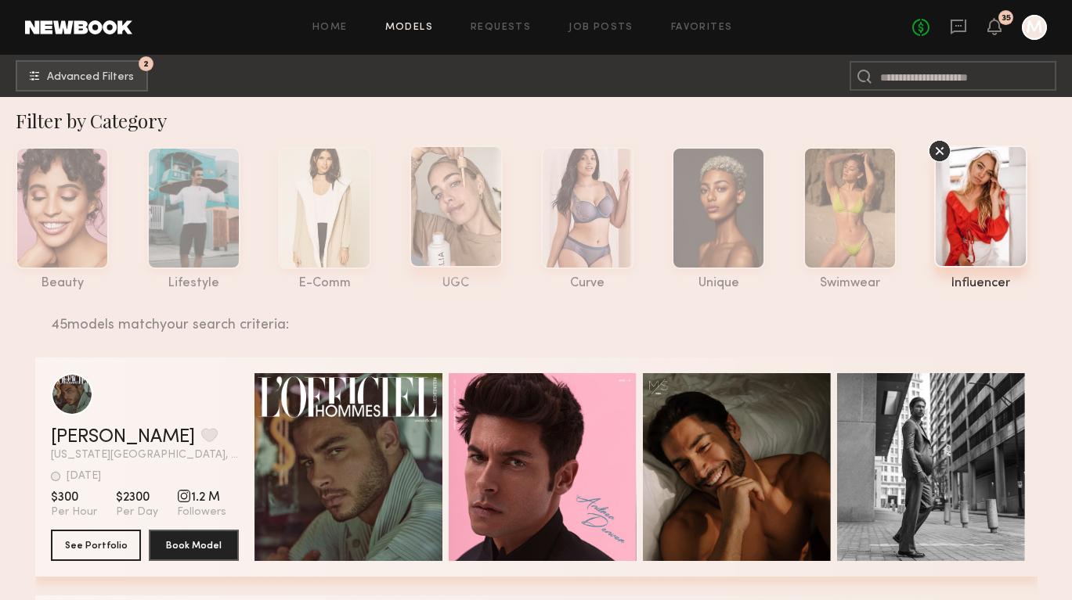
click at [462, 242] on div at bounding box center [455, 207] width 93 height 122
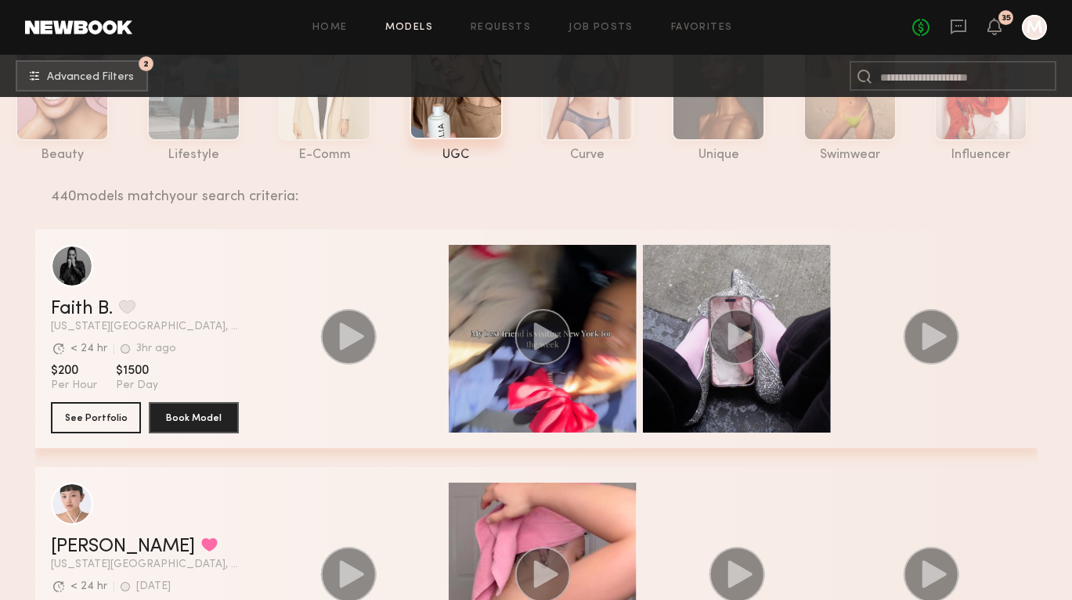
scroll to position [143, 0]
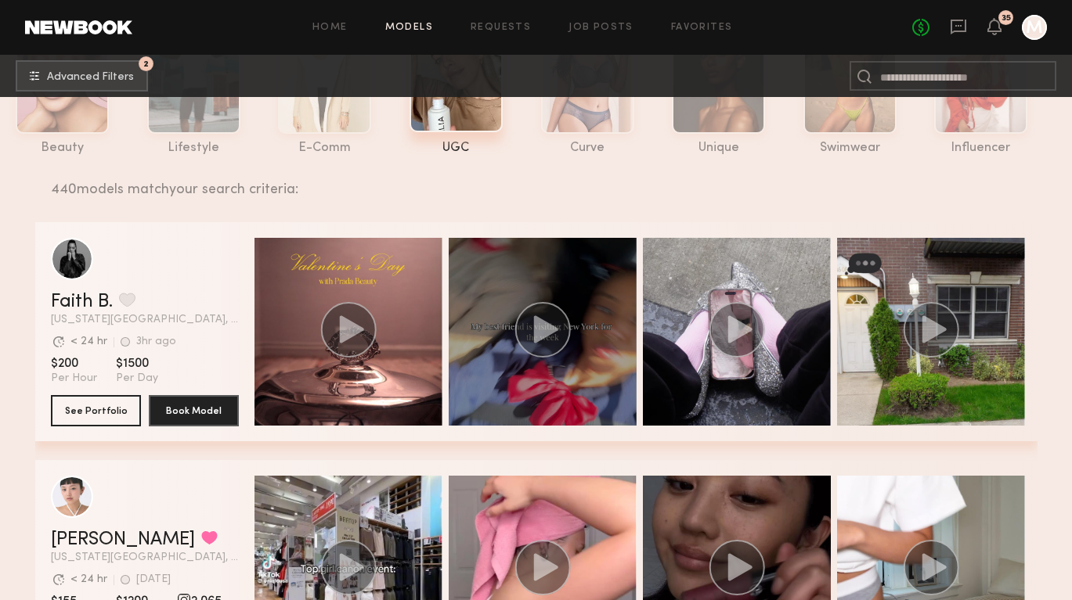
click at [574, 360] on div "grid" at bounding box center [543, 332] width 188 height 188
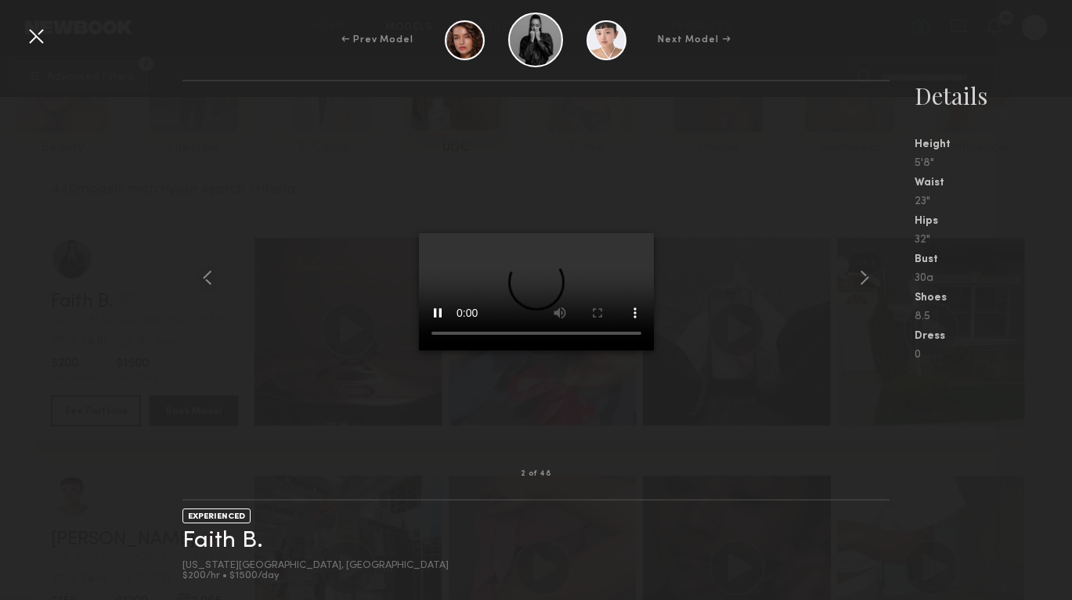
click at [39, 36] on div at bounding box center [35, 35] width 25 height 25
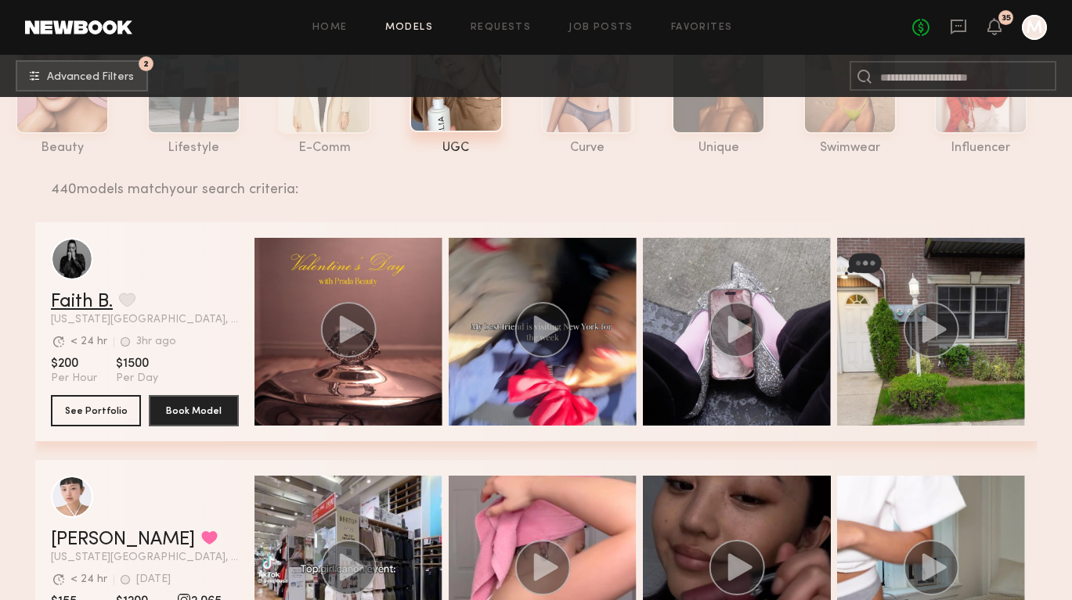
click at [69, 297] on link "Faith B." at bounding box center [82, 302] width 62 height 19
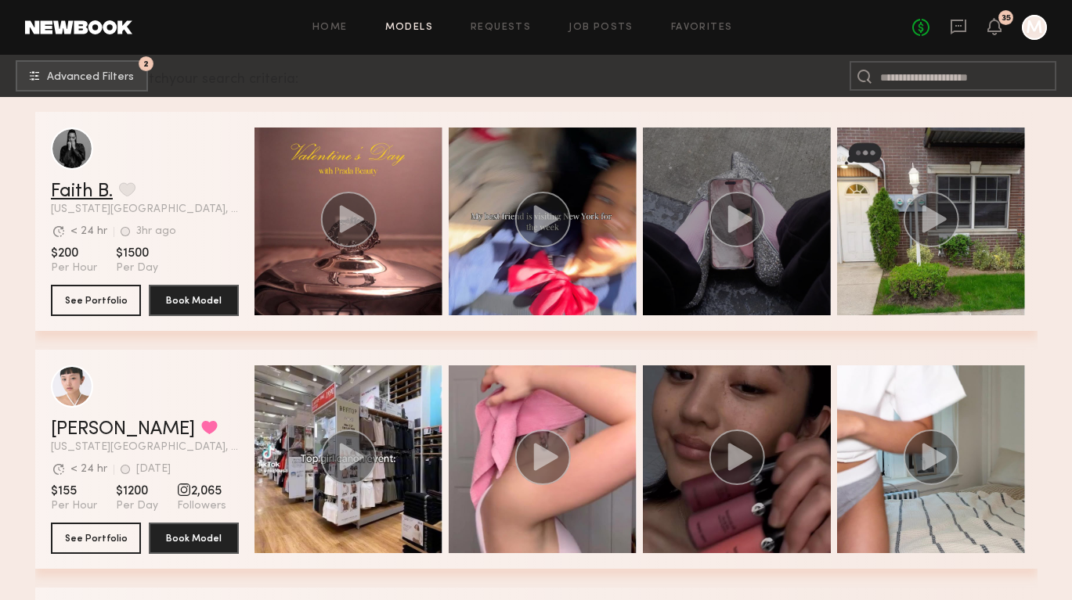
scroll to position [414, 0]
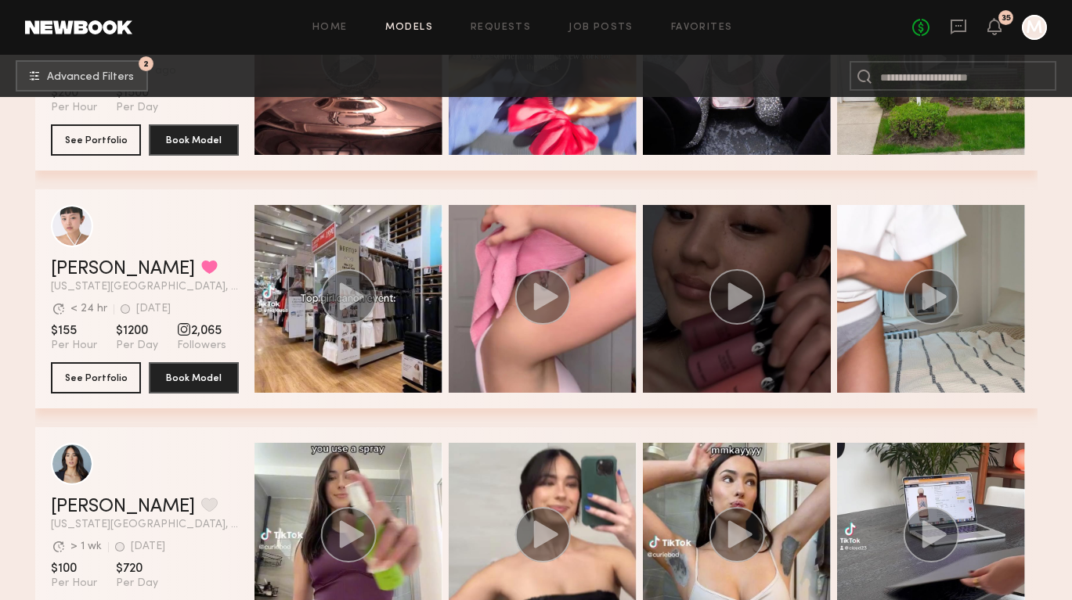
click at [692, 322] on div "grid" at bounding box center [737, 299] width 188 height 188
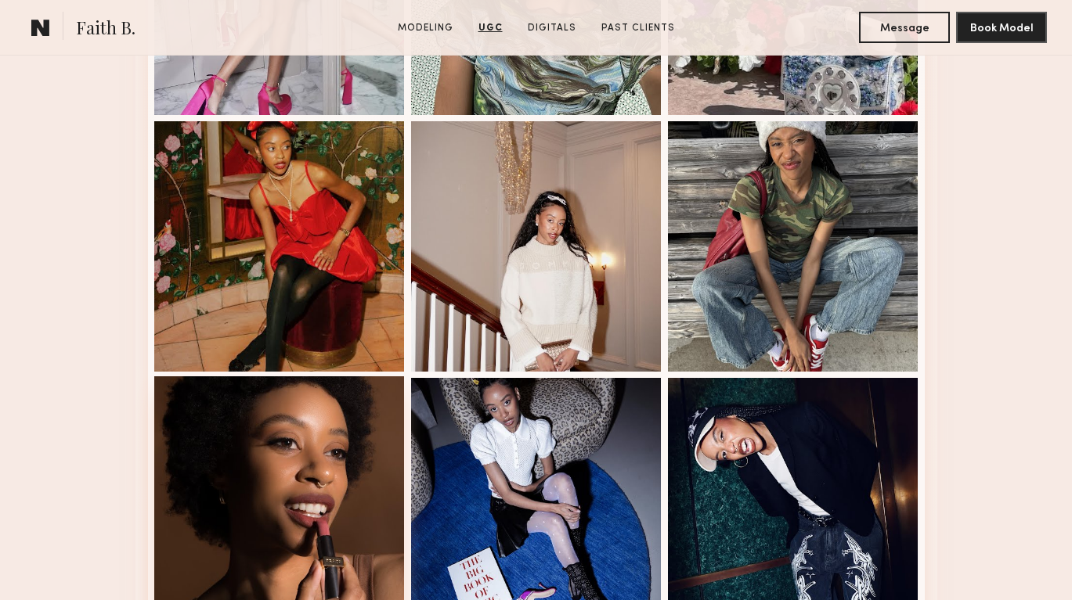
scroll to position [3194, 0]
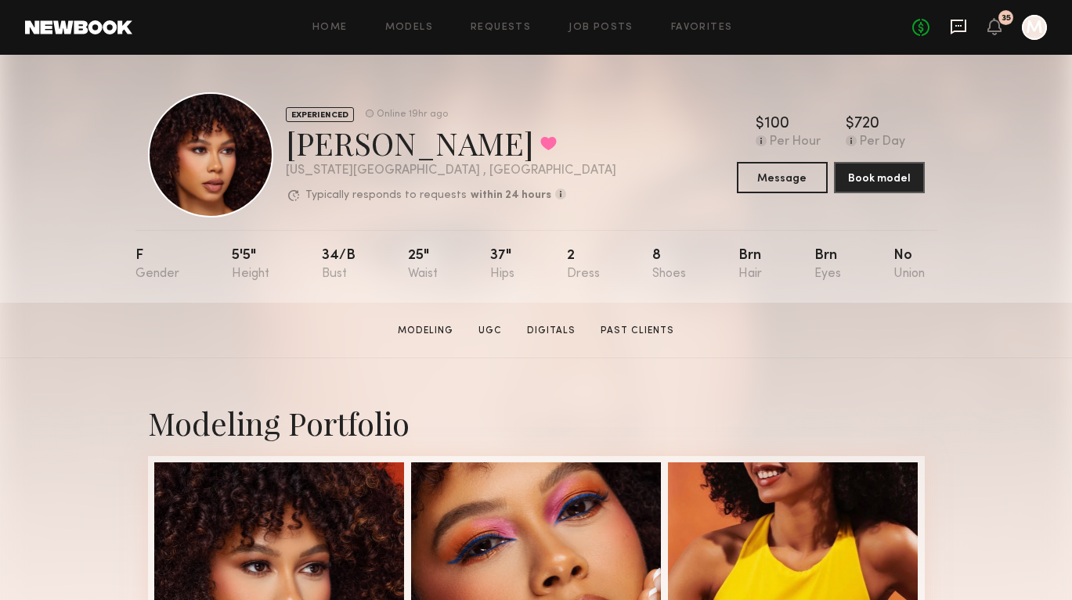
click at [957, 23] on icon at bounding box center [958, 26] width 17 height 17
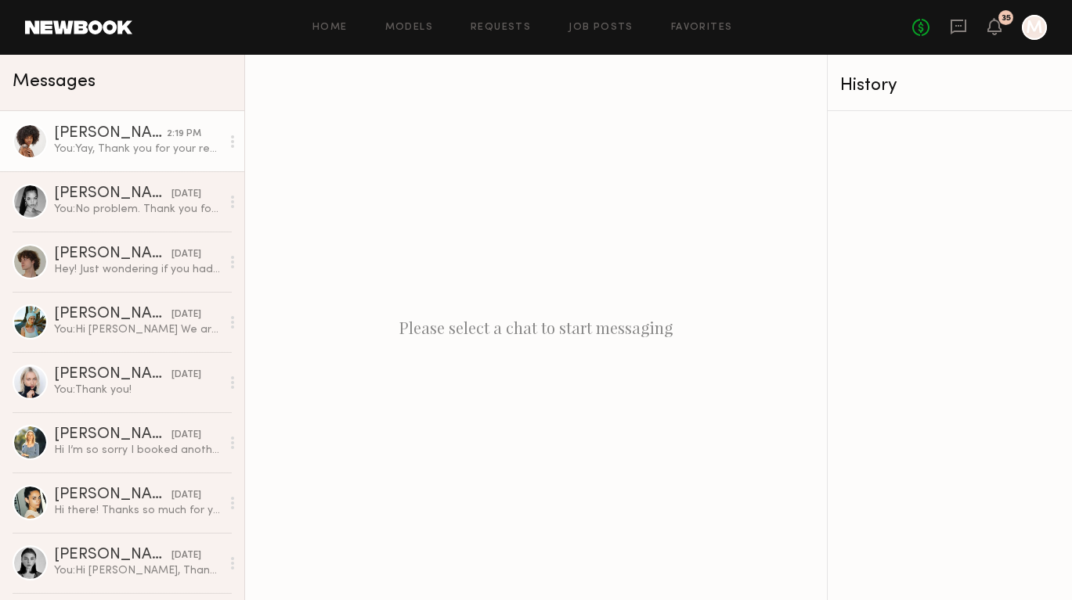
click at [132, 155] on div "You: Yay, Thank you for your response. We would love to create content featurin…" at bounding box center [137, 149] width 167 height 15
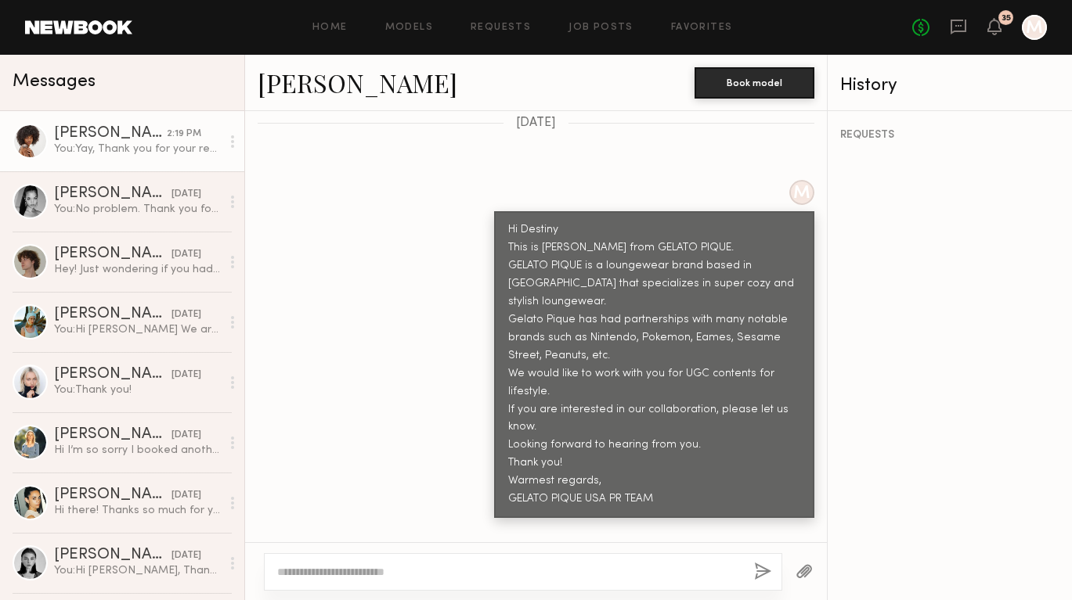
scroll to position [695, 0]
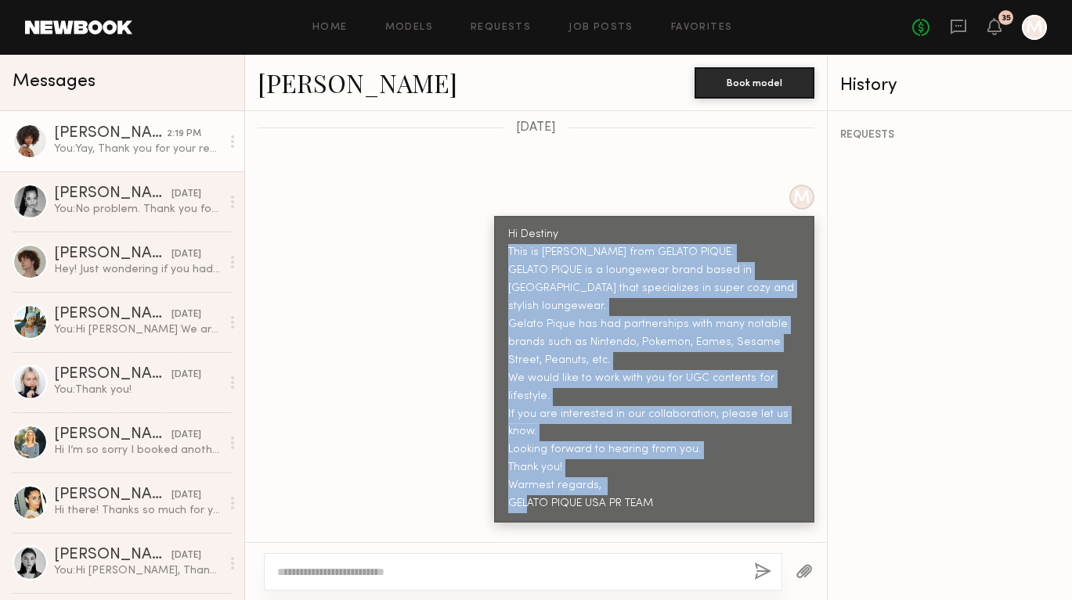
drag, startPoint x: 509, startPoint y: 222, endPoint x: 674, endPoint y: 450, distance: 282.0
click at [674, 450] on div "Hi Destiny This is [PERSON_NAME] from GELATO PIQUE. GELATO PIQUE is a loungewea…" at bounding box center [654, 369] width 292 height 287
copy div "This is [PERSON_NAME] from GELATO PIQUE. GELATO PIQUE is a loungewear brand bas…"
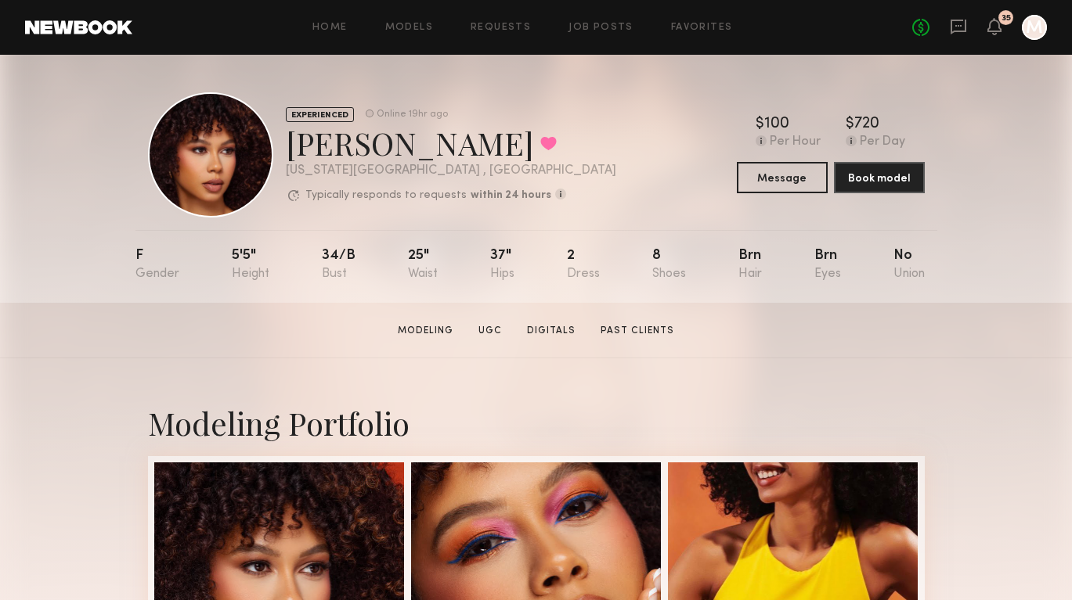
click at [1041, 22] on div at bounding box center [1034, 27] width 25 height 25
click at [501, 328] on link "UGC" at bounding box center [490, 331] width 36 height 14
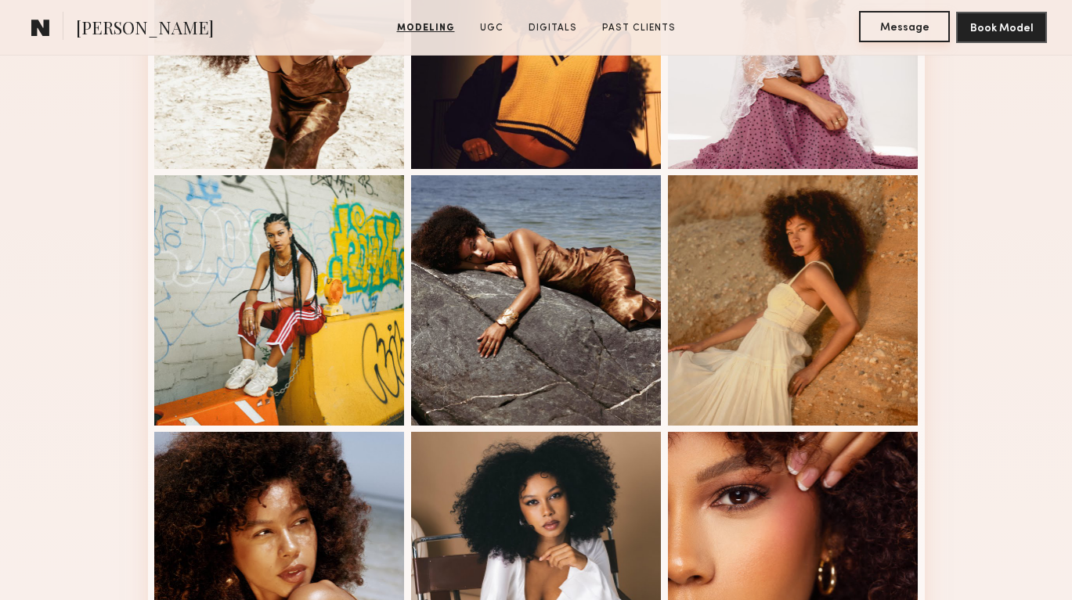
scroll to position [683, 0]
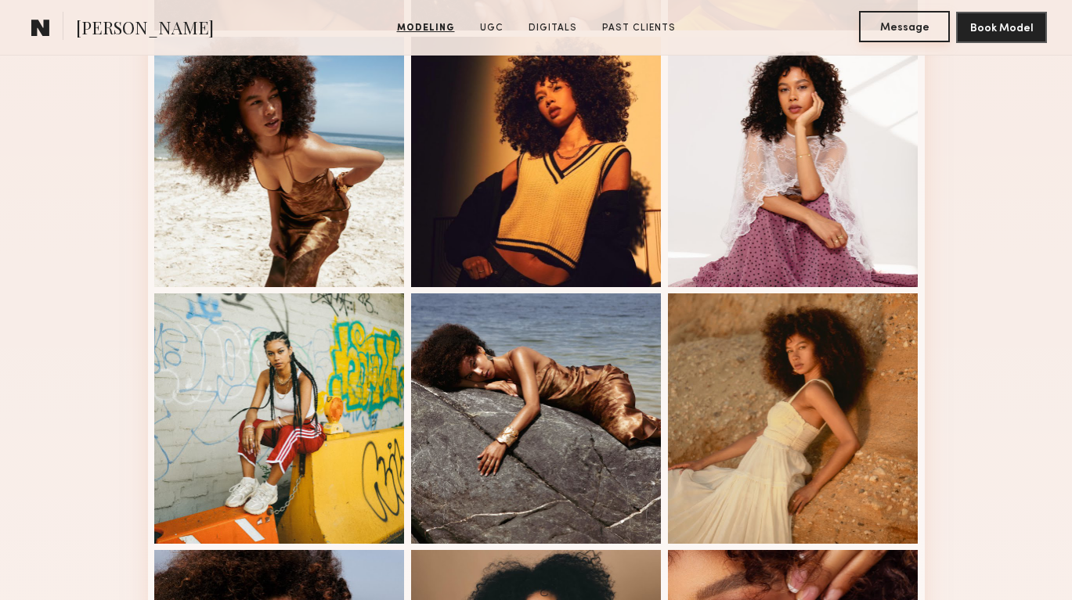
click at [919, 23] on button "Message" at bounding box center [904, 26] width 91 height 31
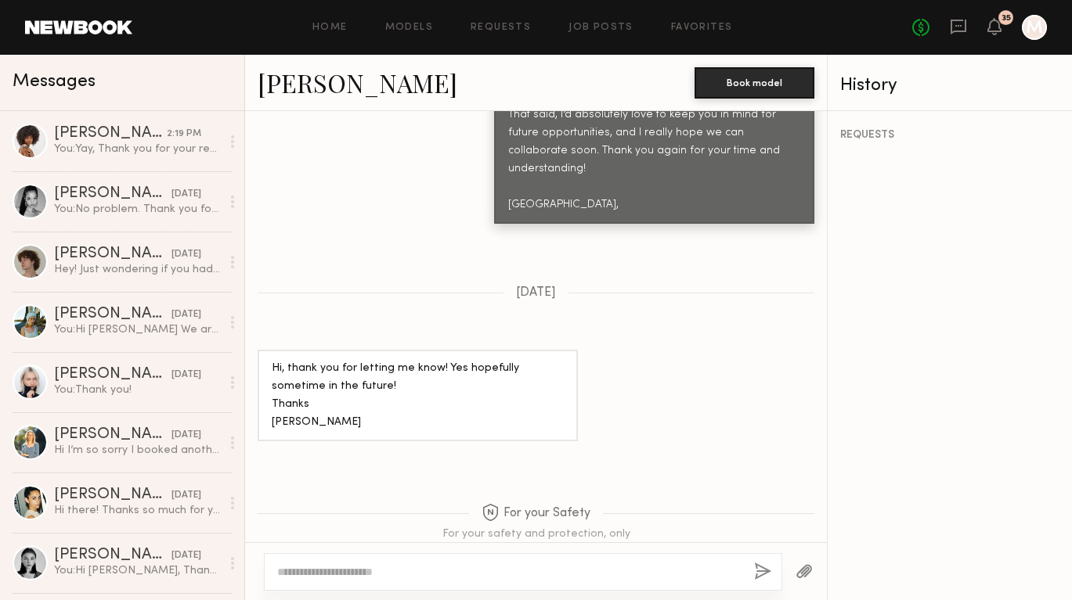
scroll to position [1837, 0]
type textarea "*"
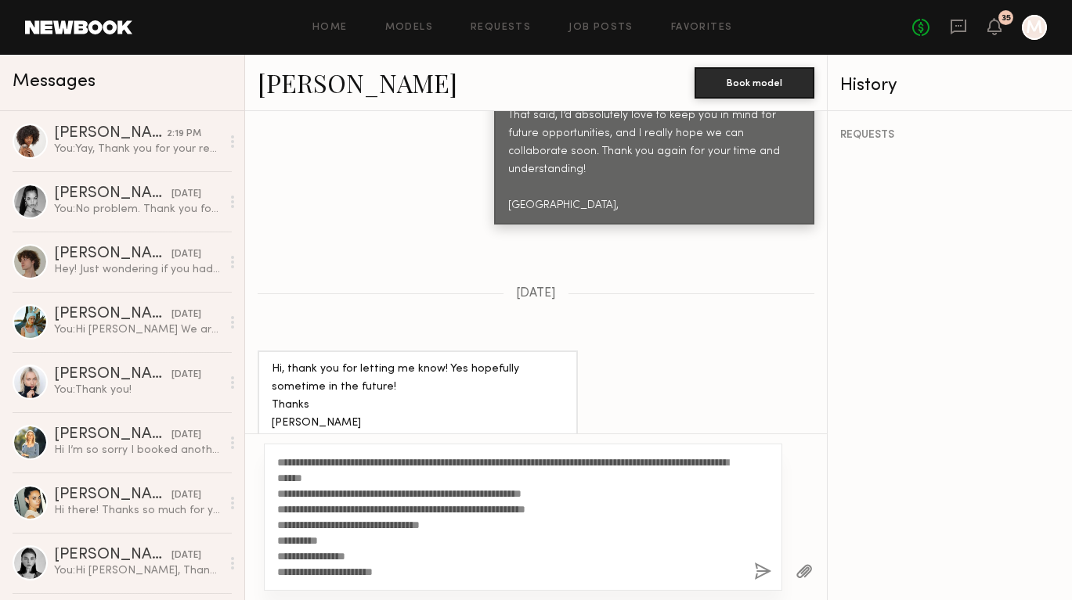
drag, startPoint x: 397, startPoint y: 563, endPoint x: 388, endPoint y: 554, distance: 12.2
click at [397, 562] on textarea "**********" at bounding box center [509, 517] width 464 height 125
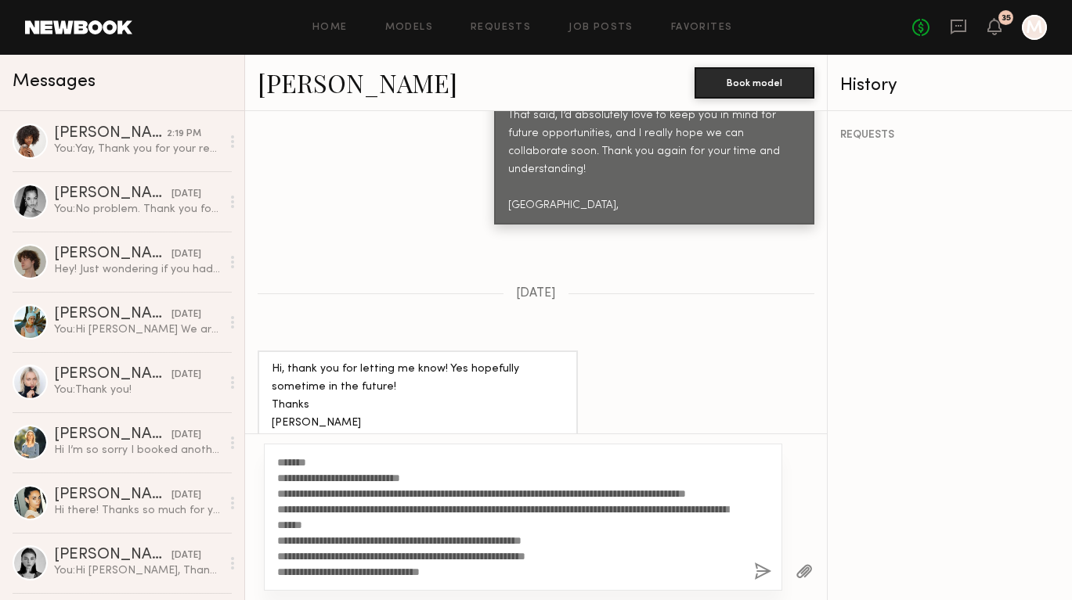
type textarea "**********"
click at [763, 572] on button "button" at bounding box center [762, 573] width 17 height 20
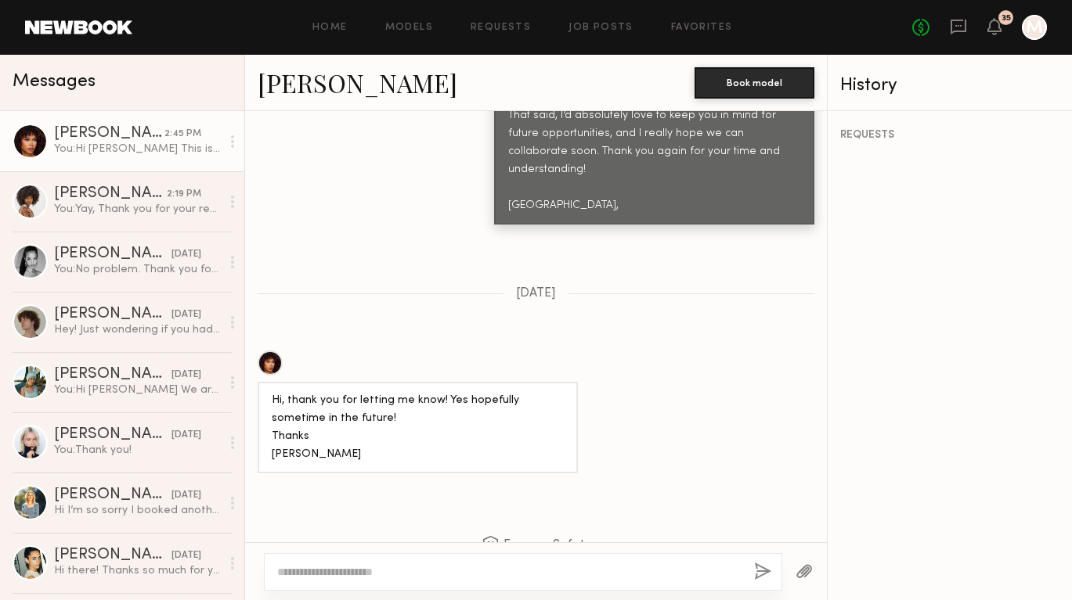
scroll to position [2402, 0]
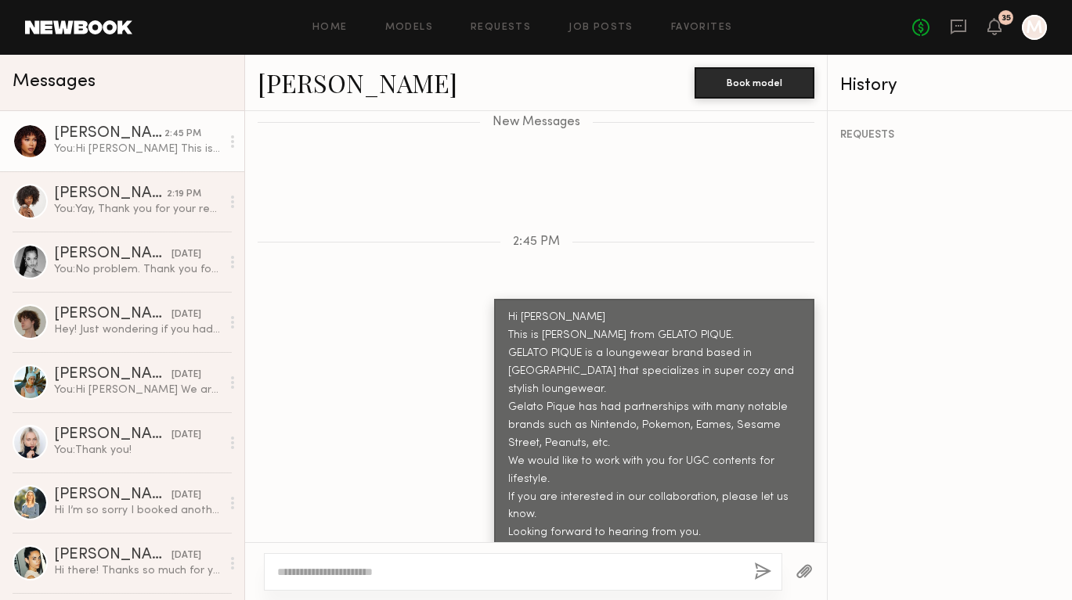
click at [944, 268] on div "REQUESTS" at bounding box center [950, 355] width 244 height 489
